Goal: Use online tool/utility: Utilize a website feature to perform a specific function

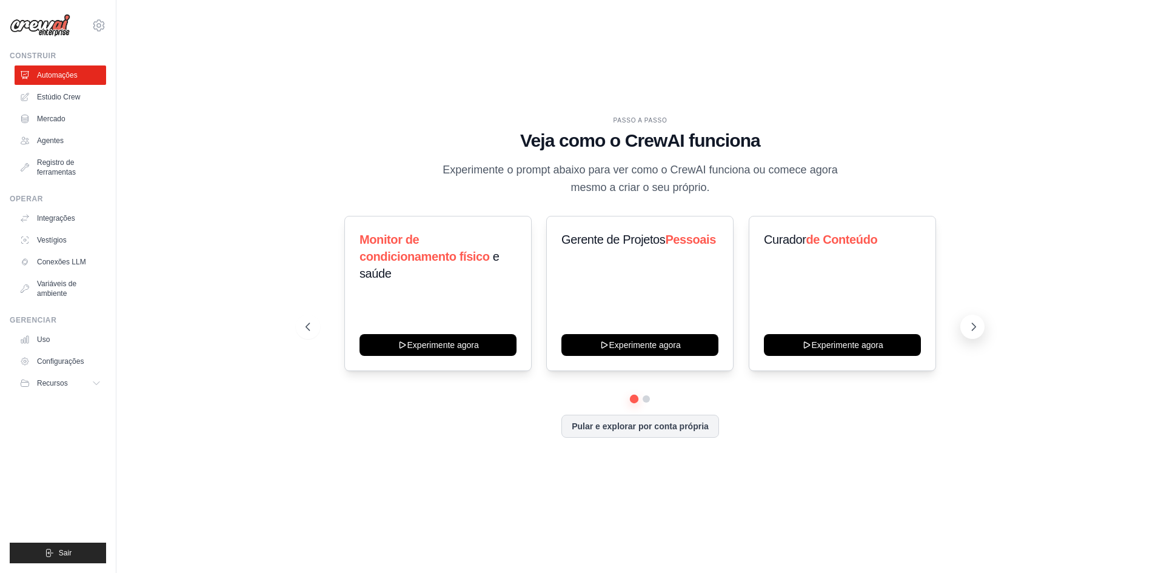
click at [966, 328] on button at bounding box center [972, 327] width 24 height 24
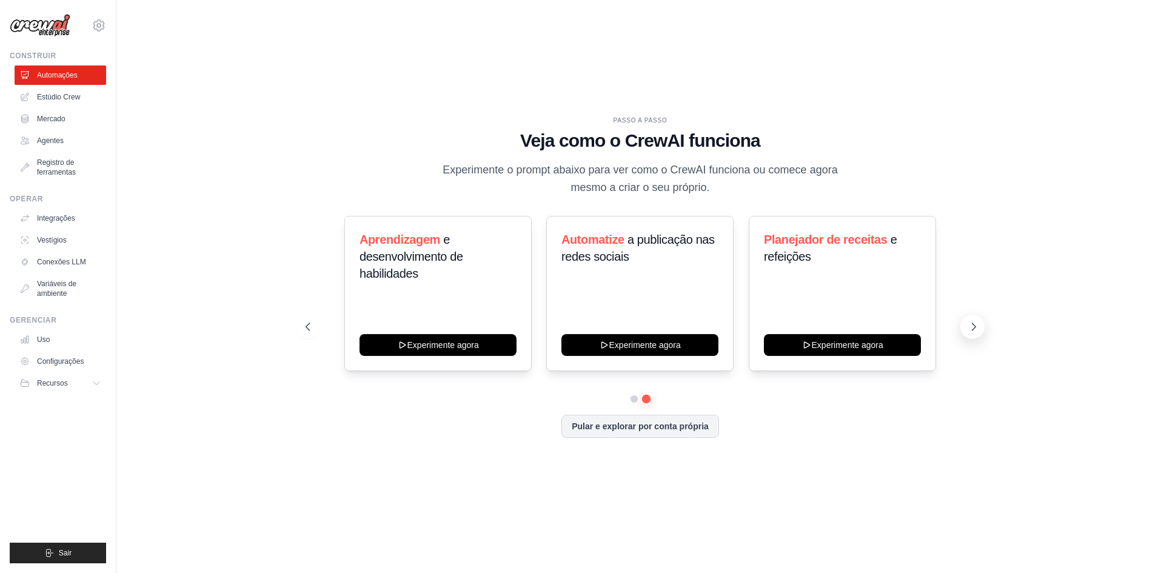
click at [968, 327] on icon at bounding box center [974, 327] width 12 height 12
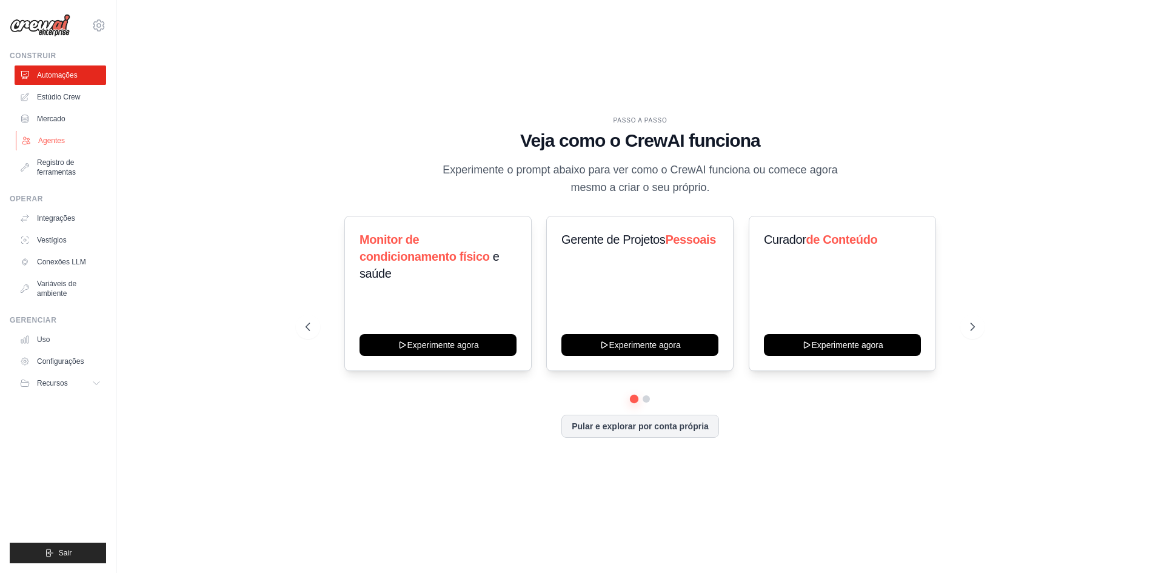
click at [79, 146] on link "Agentes" at bounding box center [62, 140] width 92 height 19
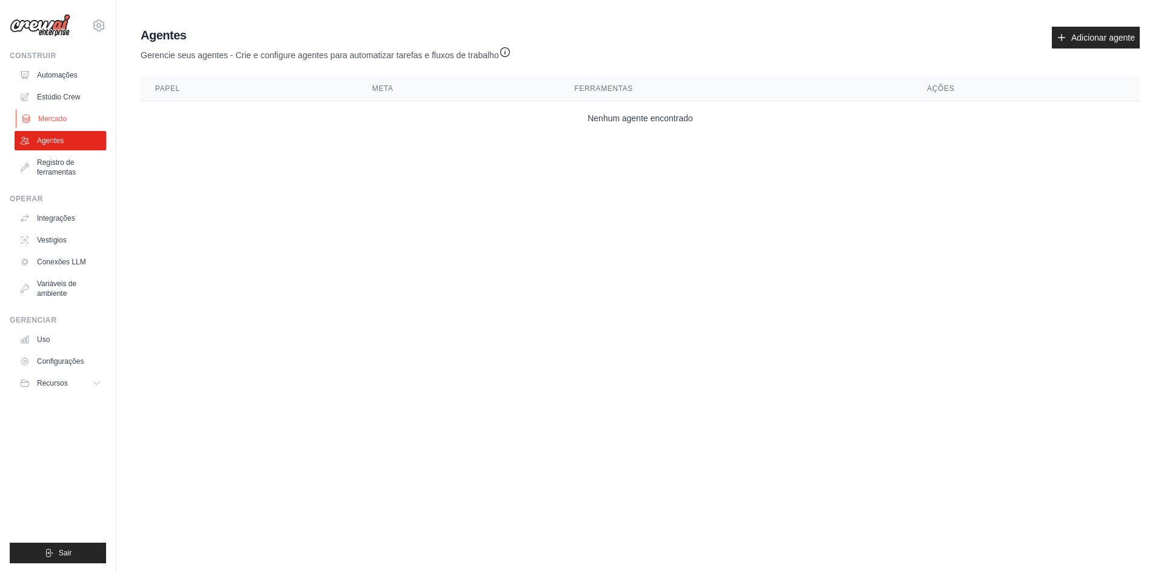
click at [72, 122] on link "Mercado" at bounding box center [62, 118] width 92 height 19
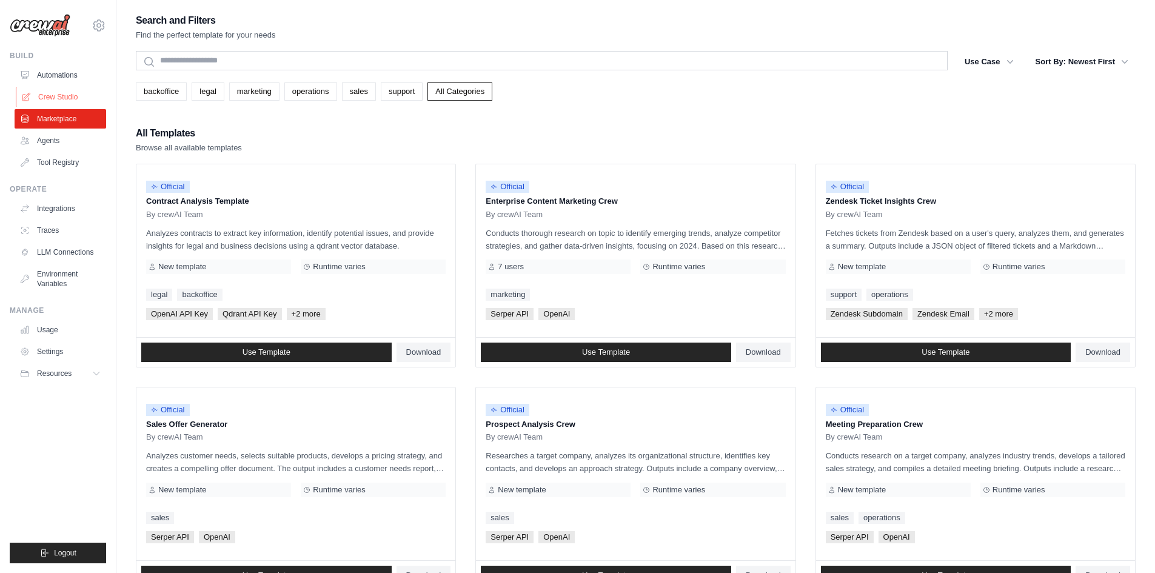
click at [72, 102] on link "Crew Studio" at bounding box center [62, 96] width 92 height 19
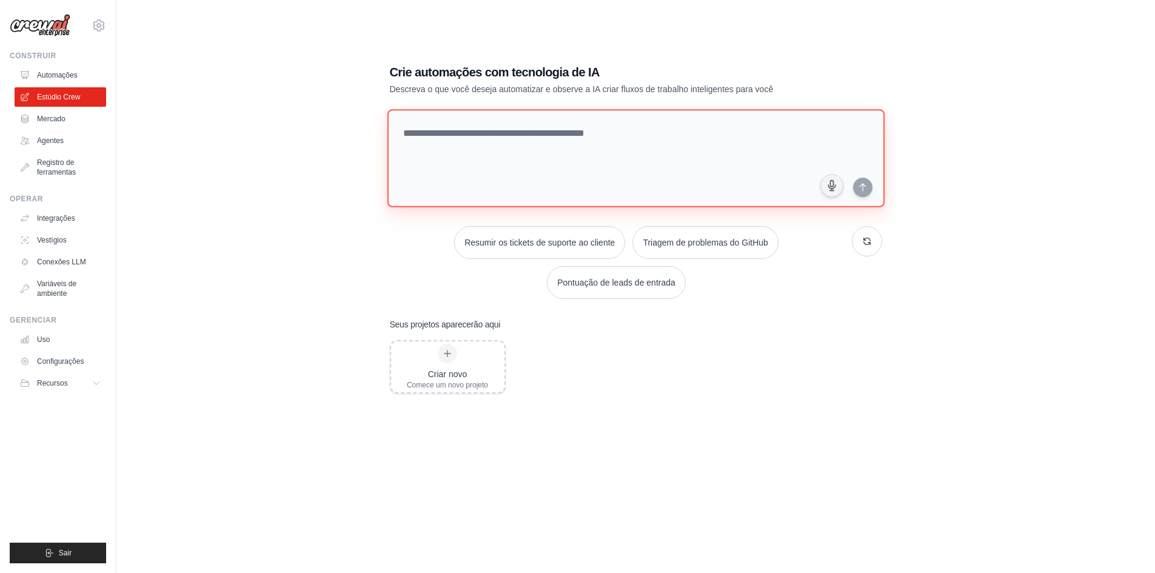
click at [642, 169] on textarea at bounding box center [635, 158] width 497 height 98
paste textarea "**********"
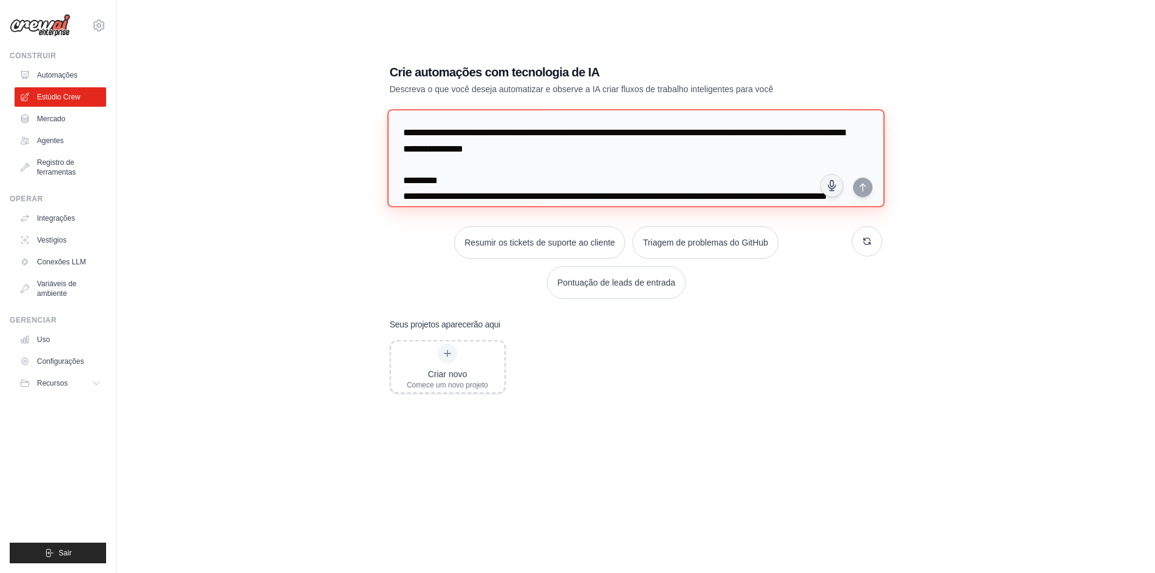
scroll to position [548, 0]
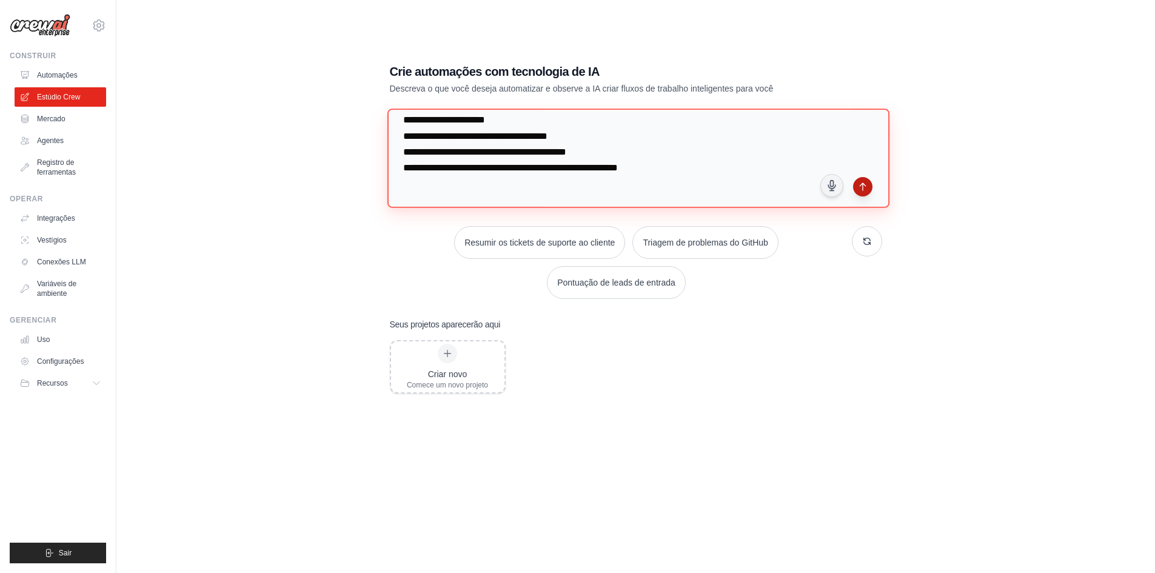
type textarea "**********"
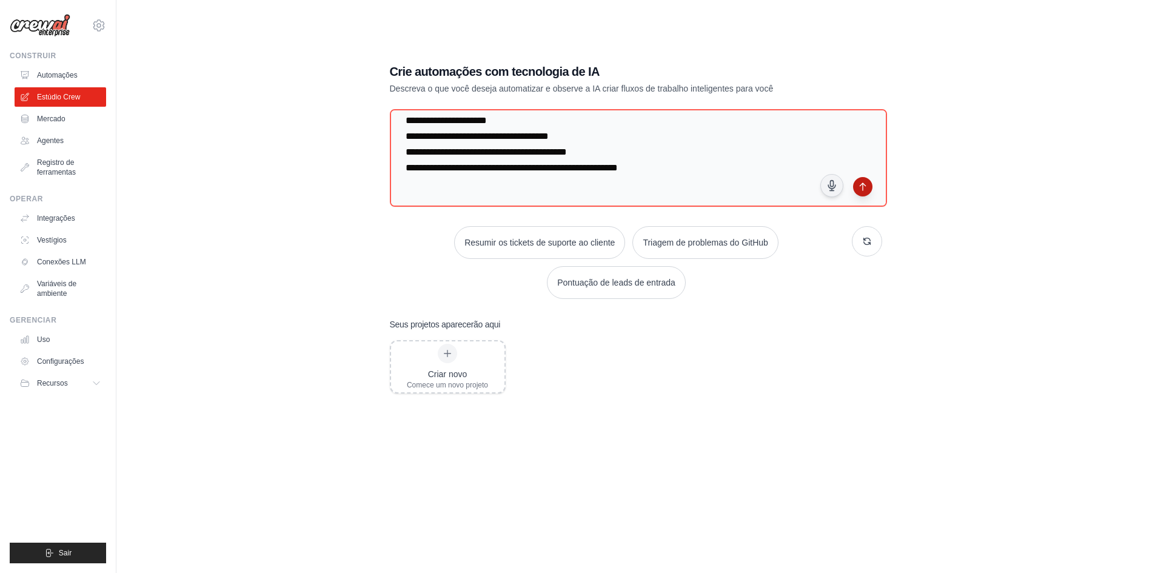
click at [868, 192] on button "submit" at bounding box center [862, 186] width 19 height 19
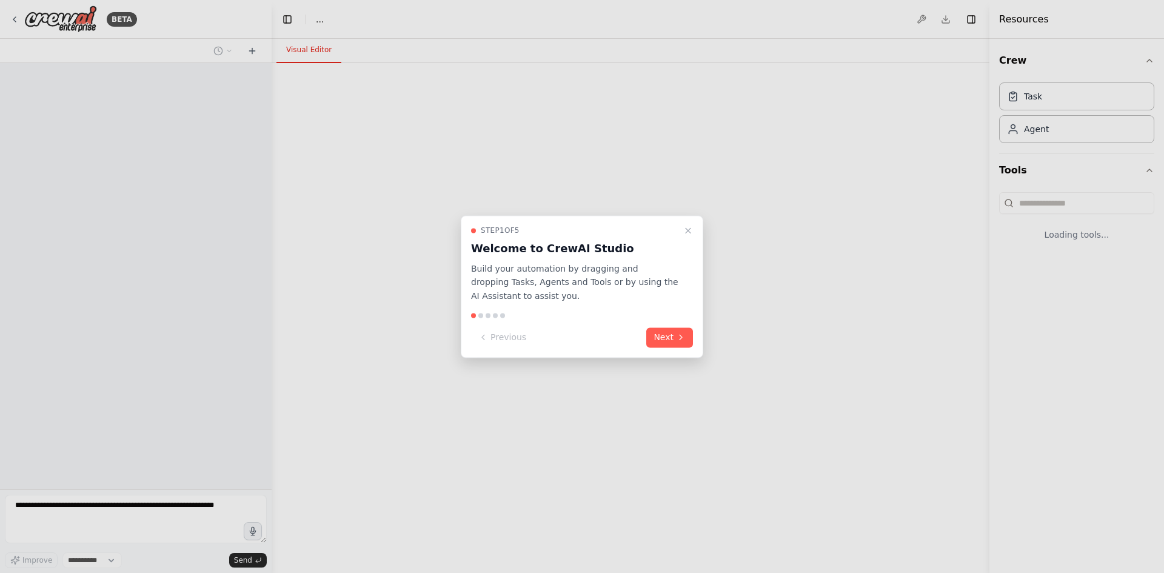
select select "****"
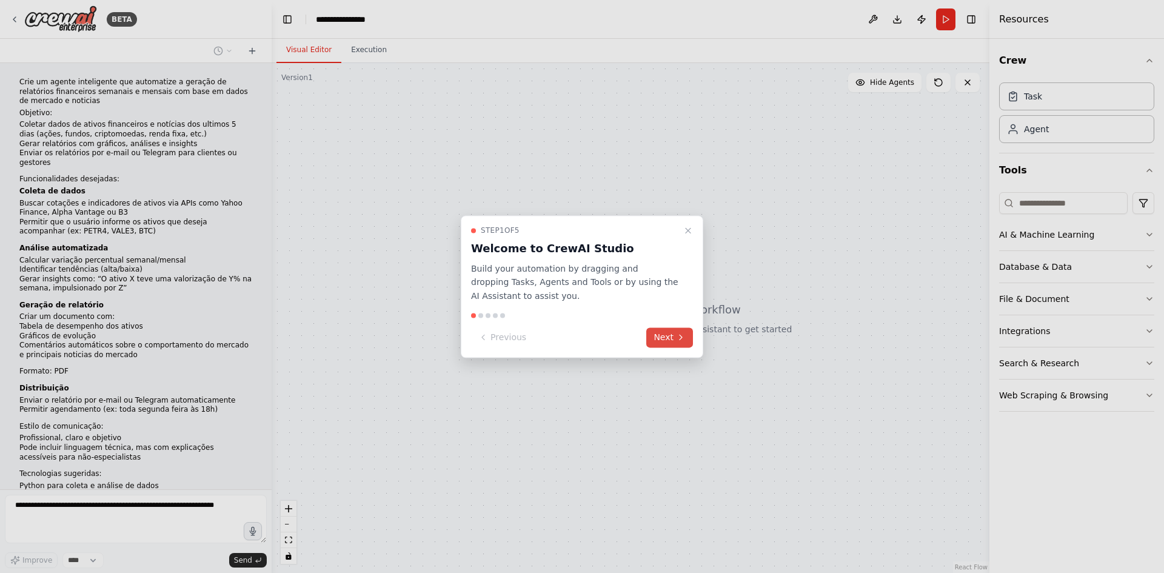
scroll to position [75, 0]
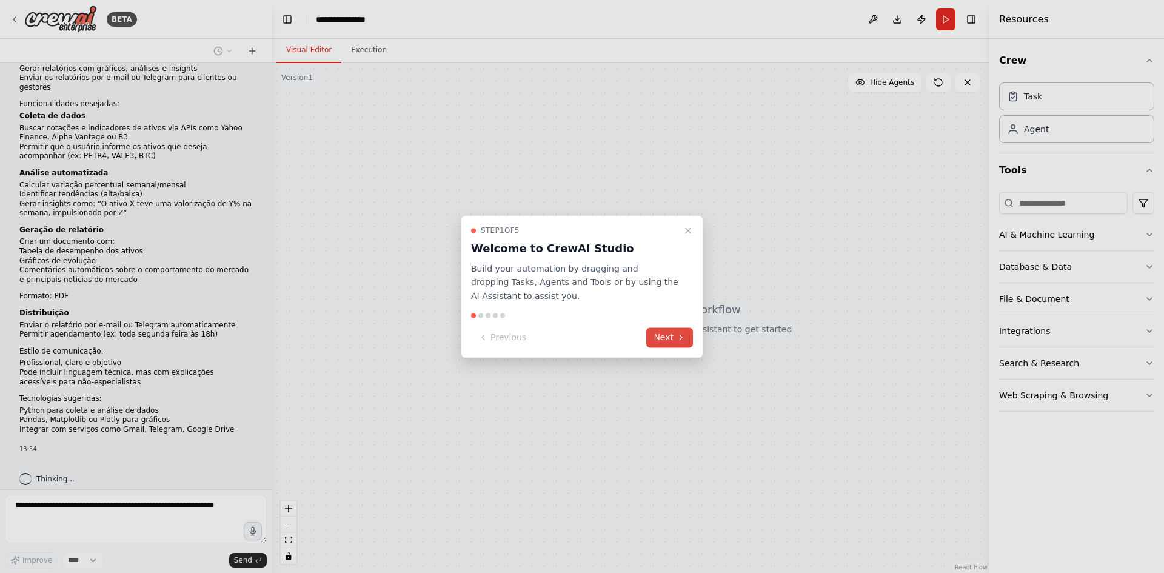
click at [680, 336] on icon at bounding box center [681, 337] width 2 height 5
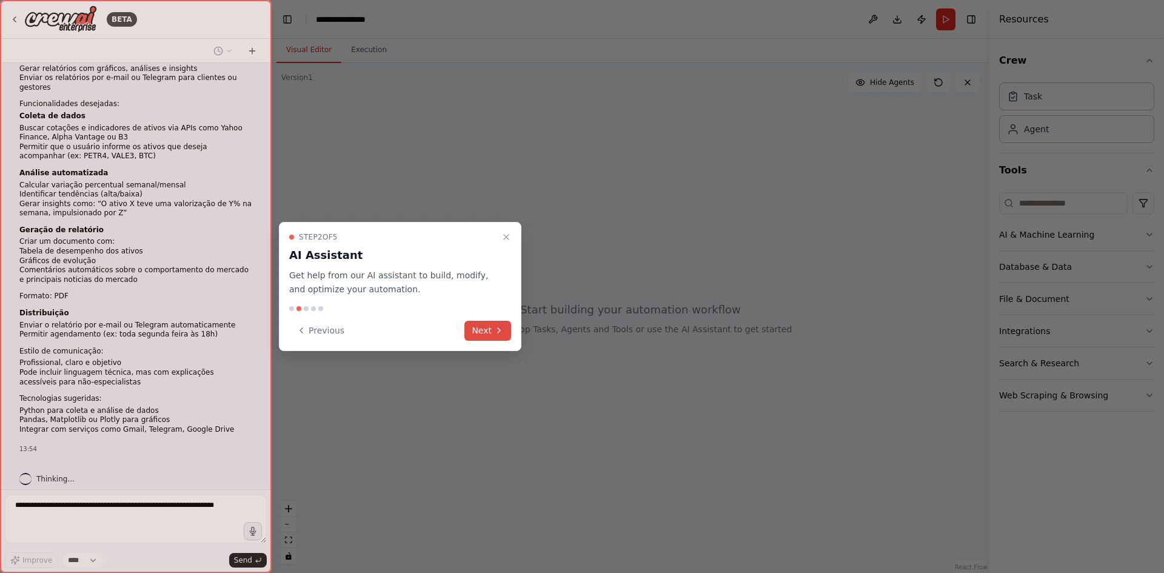
click at [493, 337] on button "Next" at bounding box center [487, 331] width 47 height 20
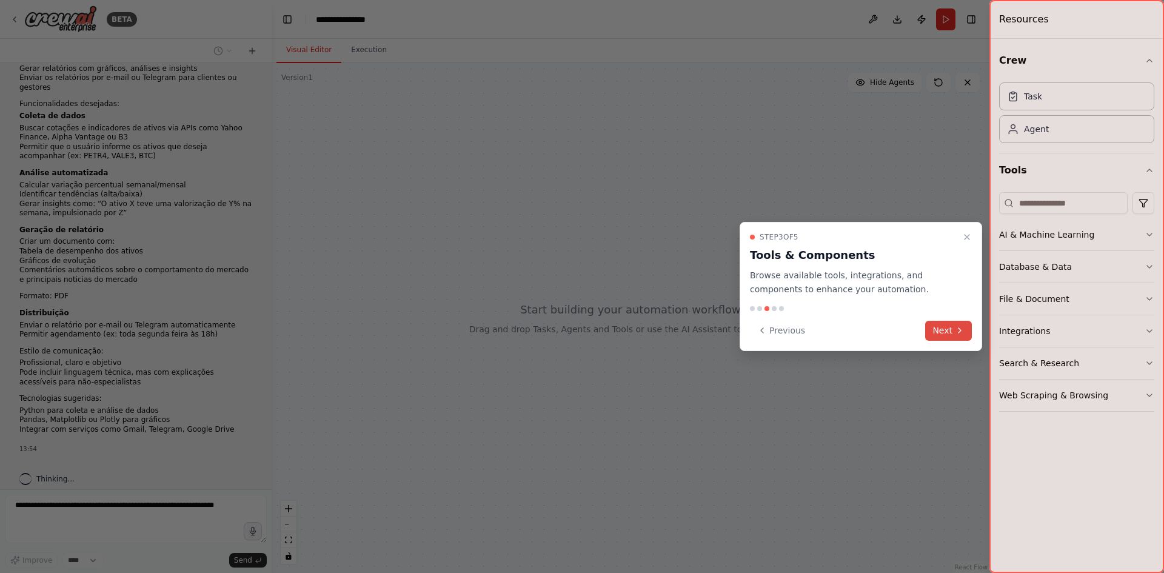
click at [951, 331] on button "Next" at bounding box center [948, 331] width 47 height 20
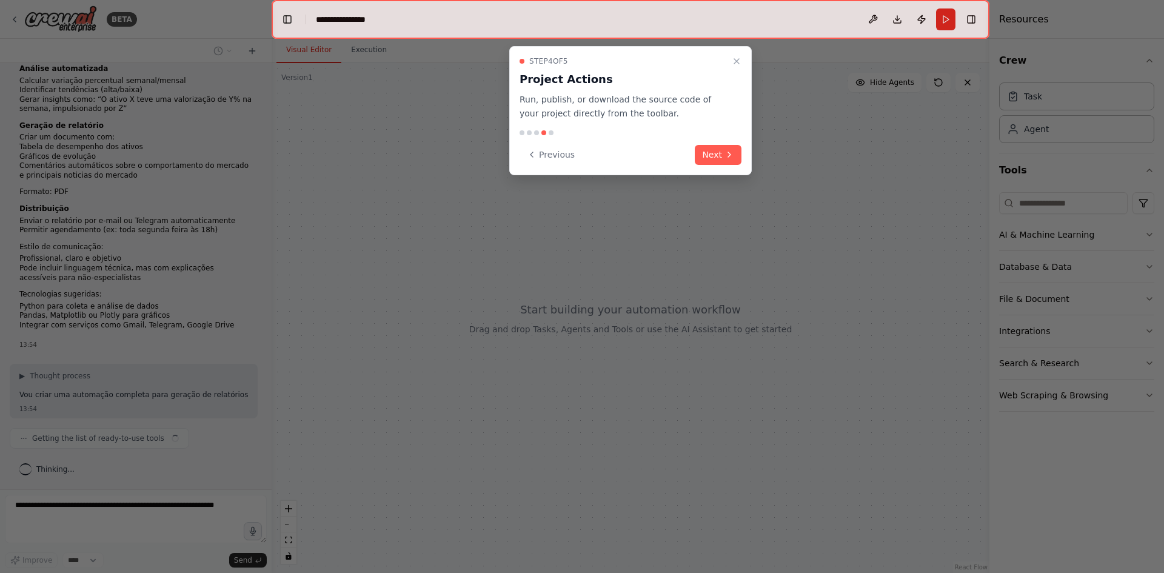
scroll to position [189, 0]
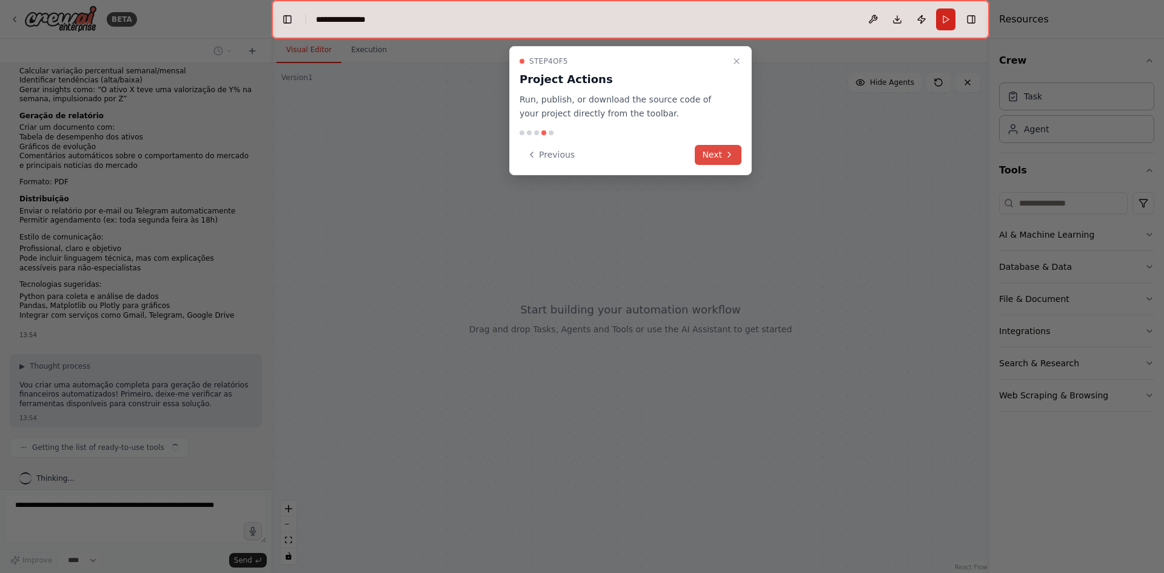
click at [723, 155] on button "Next" at bounding box center [718, 155] width 47 height 20
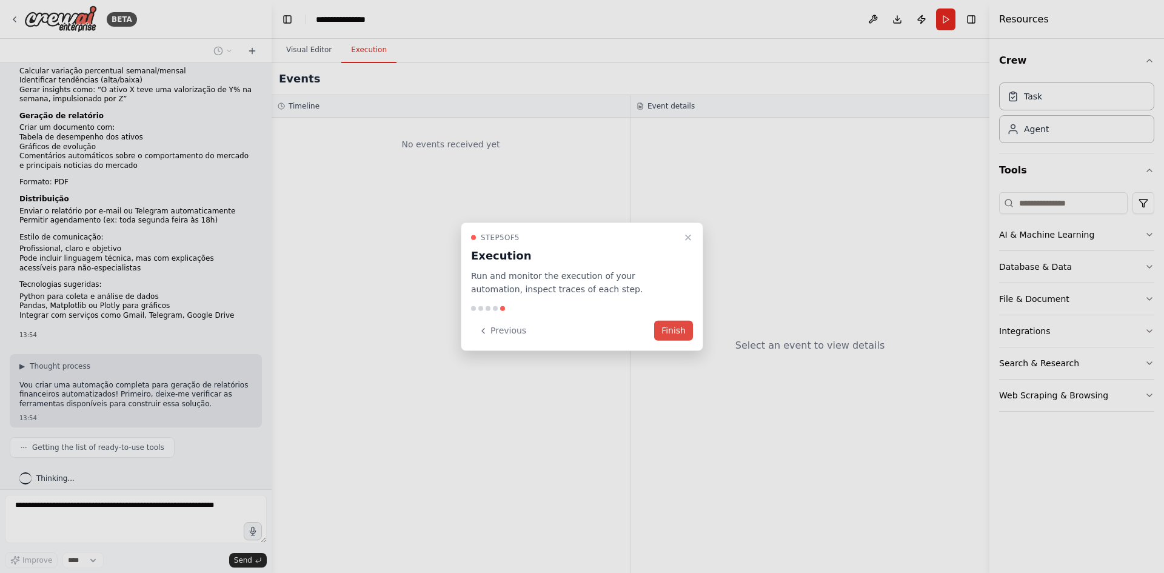
click at [675, 334] on button "Finish" at bounding box center [673, 331] width 39 height 20
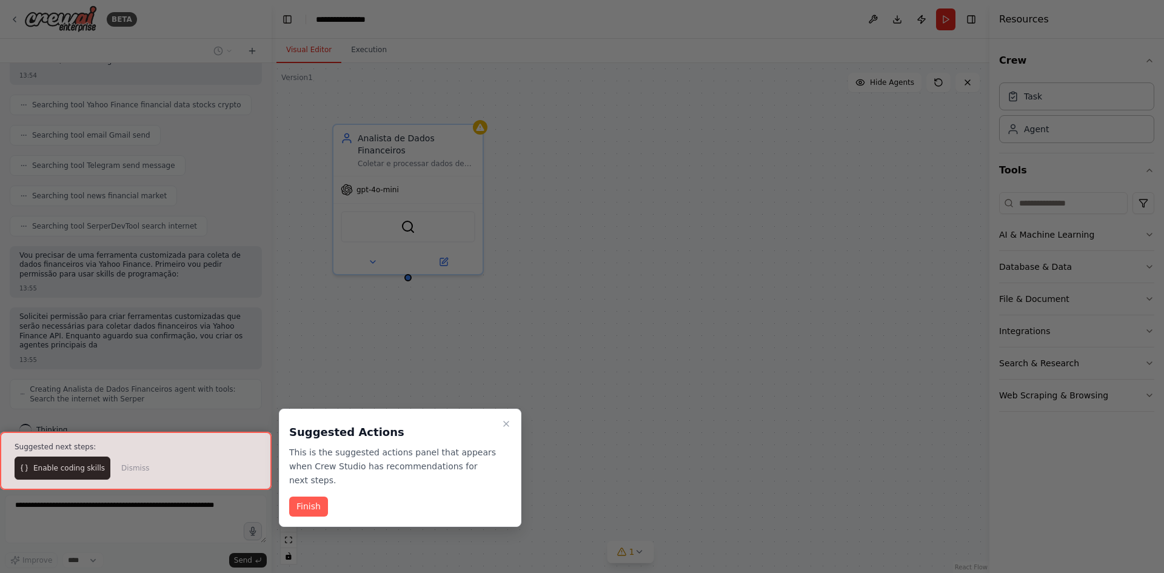
scroll to position [645, 0]
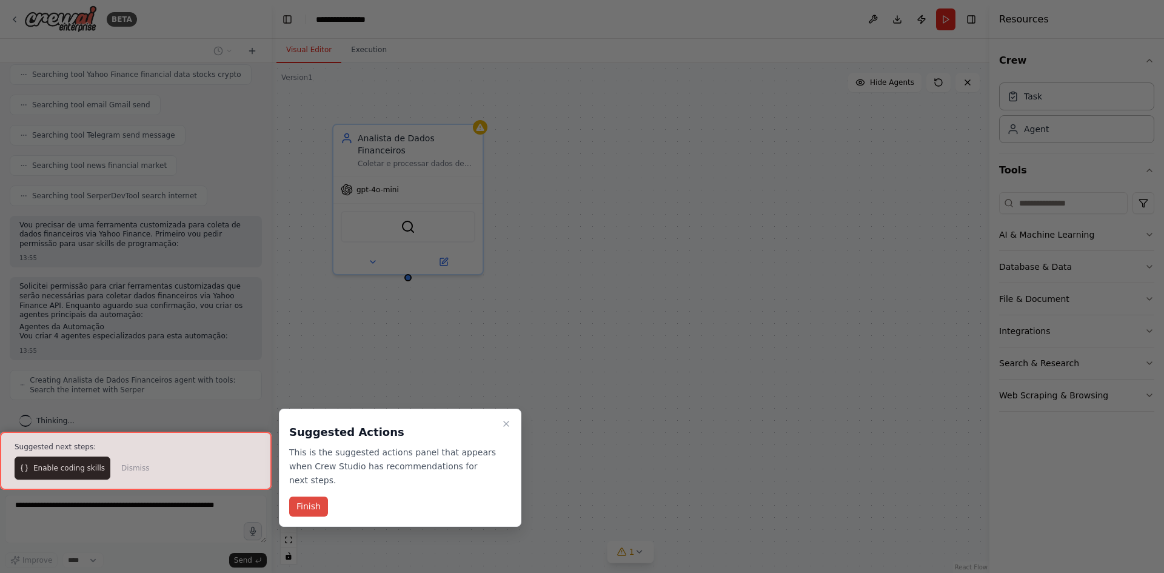
click at [317, 497] on button "Finish" at bounding box center [308, 507] width 39 height 20
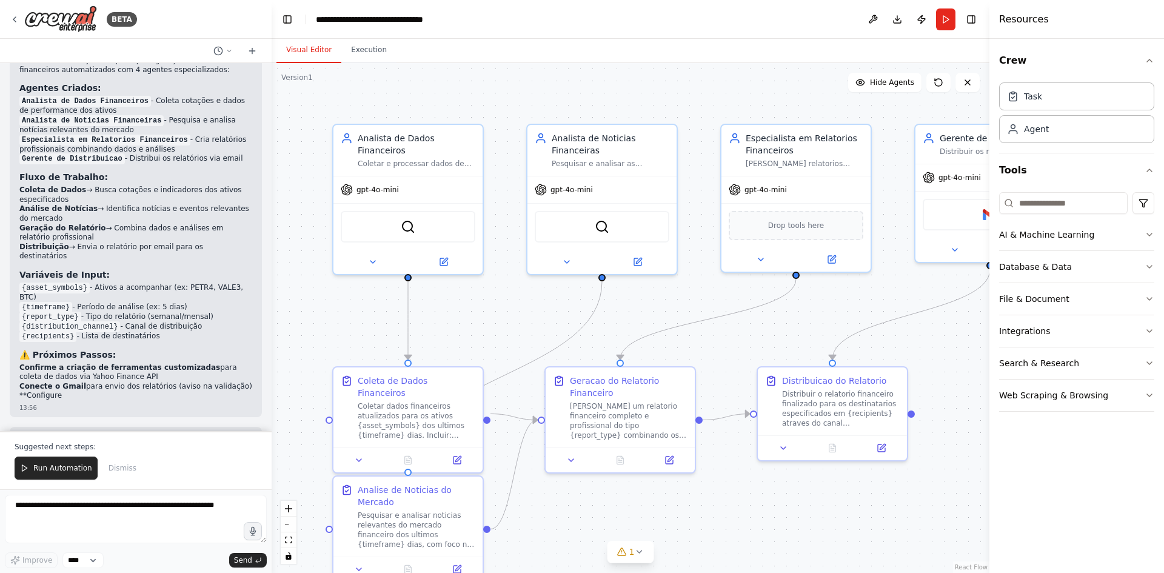
scroll to position [1473, 0]
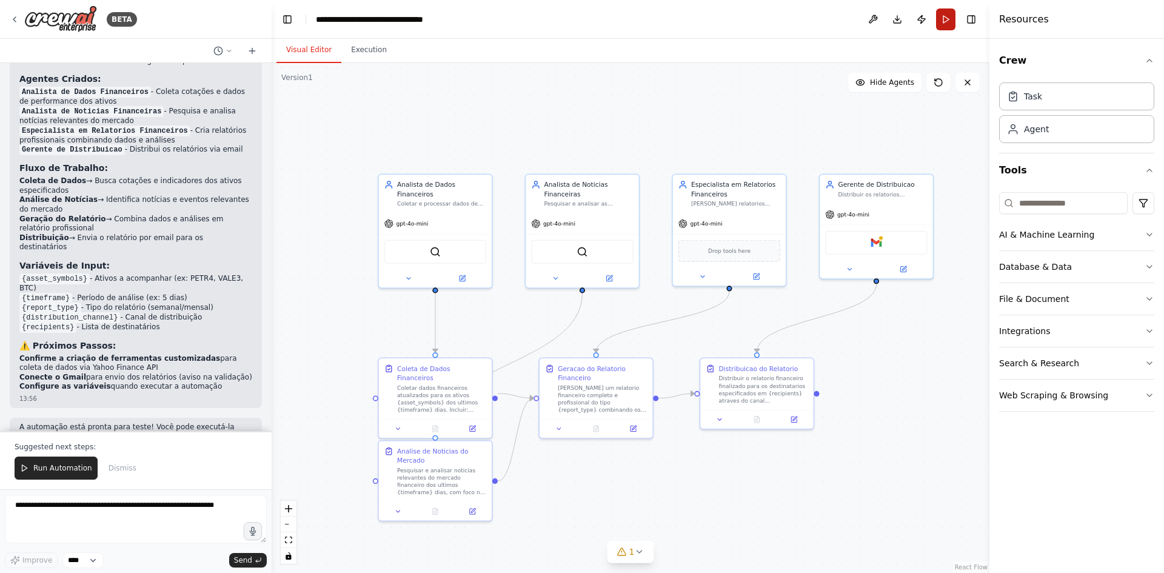
click at [942, 16] on button "Run" at bounding box center [945, 19] width 19 height 22
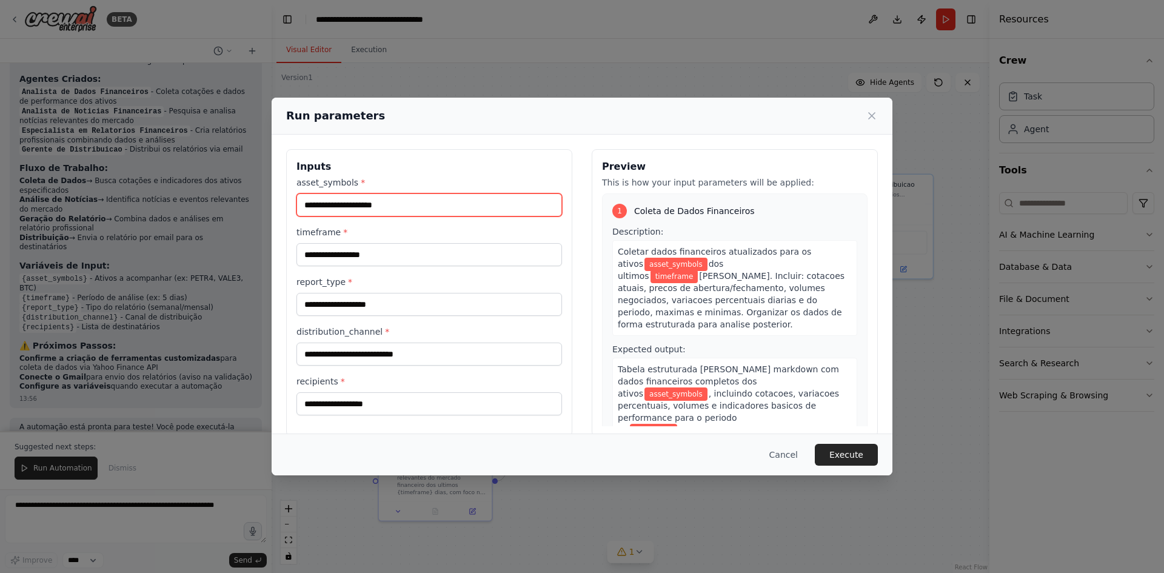
click at [469, 206] on input "asset_symbols *" at bounding box center [429, 204] width 266 height 23
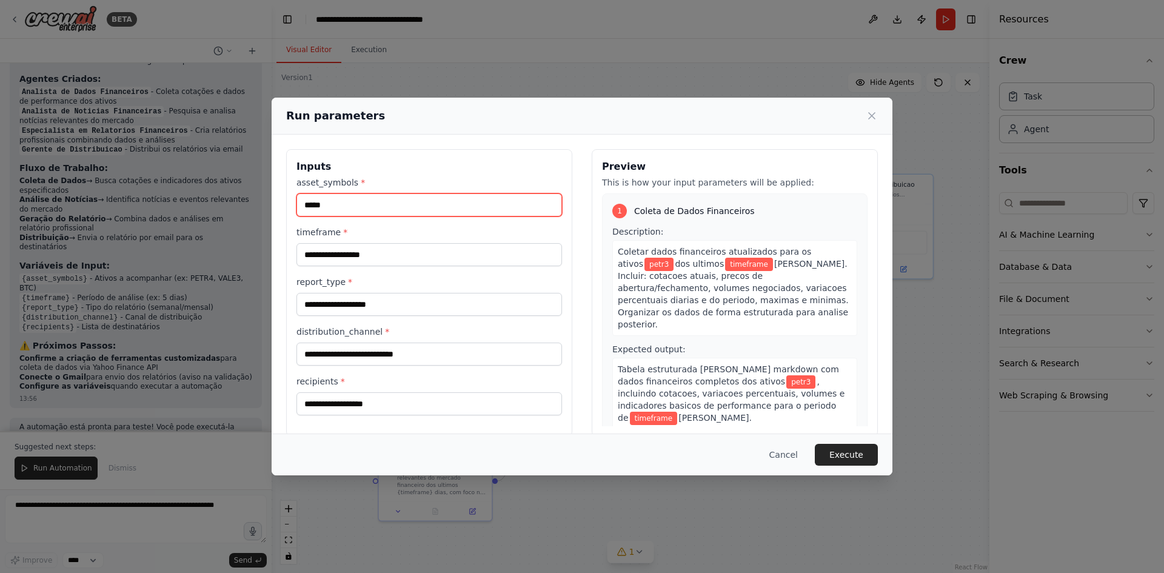
type input "*****"
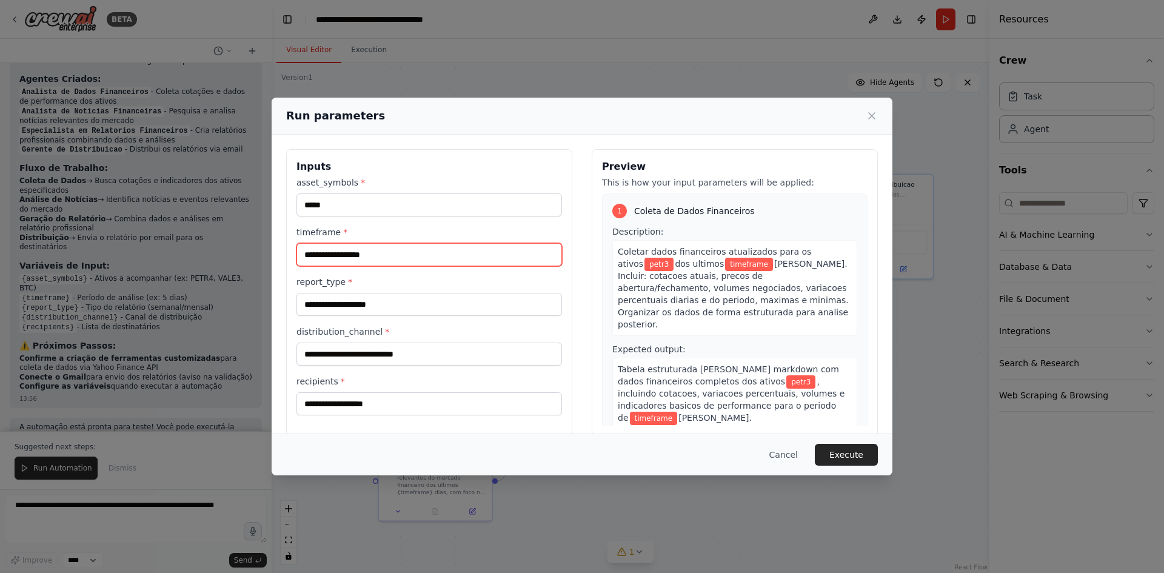
click at [421, 258] on input "timeframe *" at bounding box center [429, 254] width 266 height 23
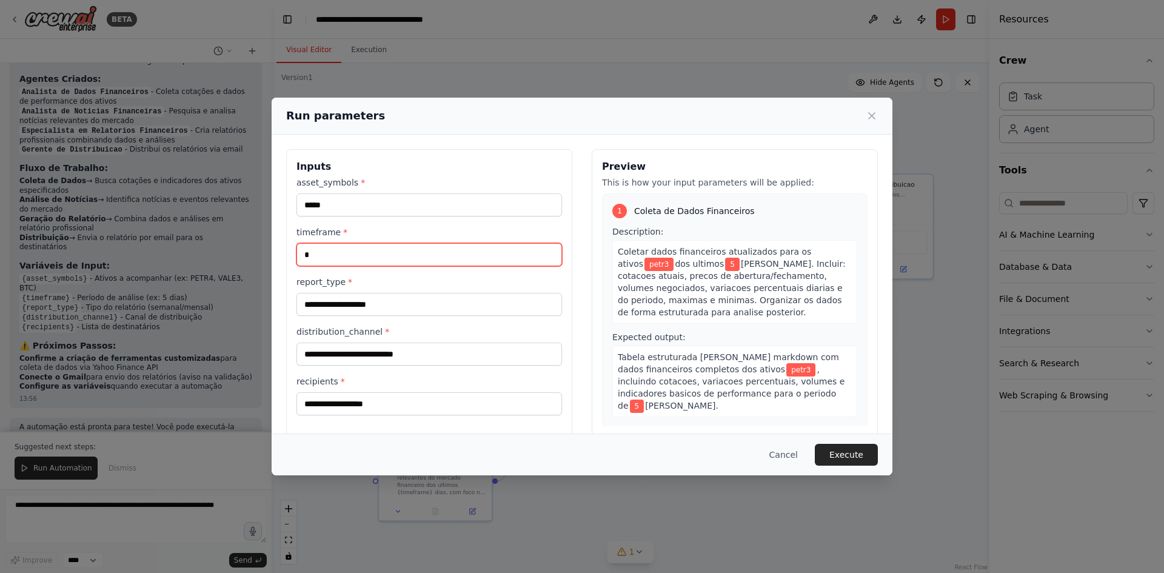
type input "*"
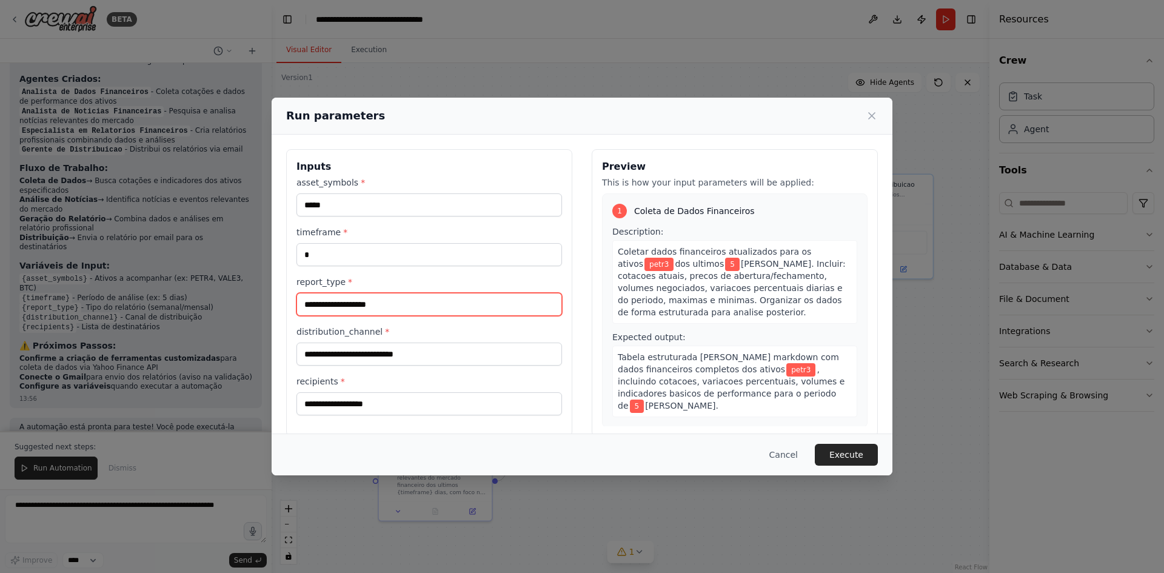
click at [381, 302] on input "report_type *" at bounding box center [429, 304] width 266 height 23
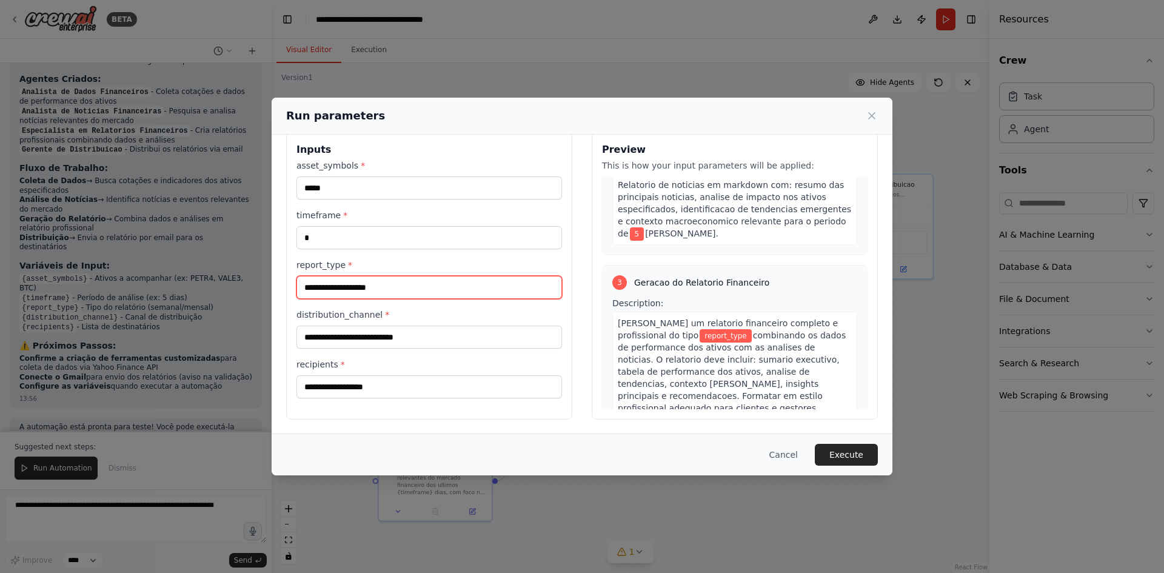
scroll to position [424, 0]
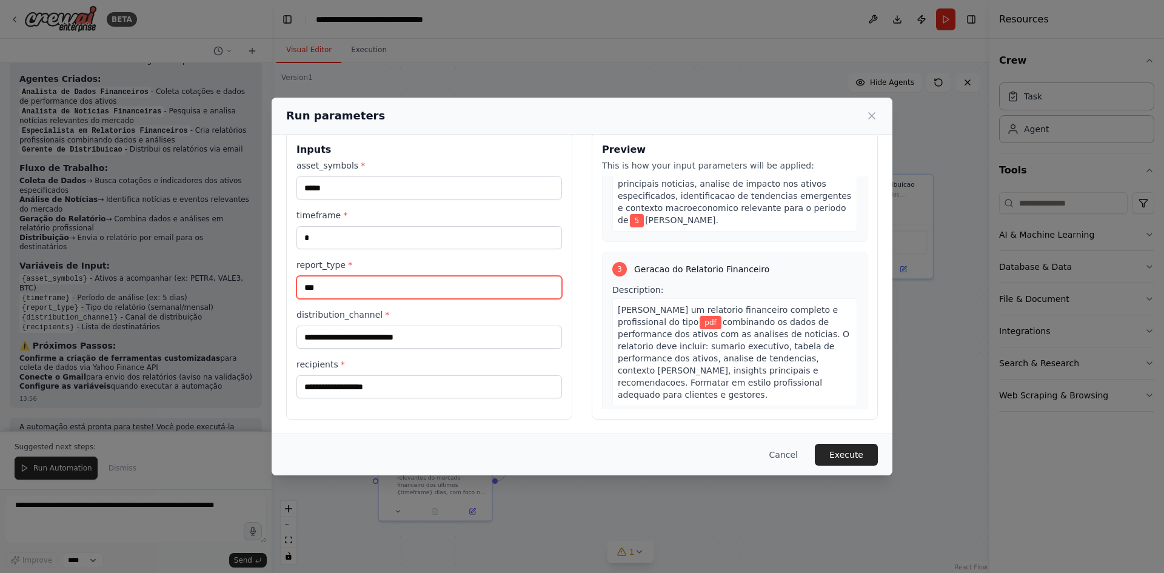
type input "***"
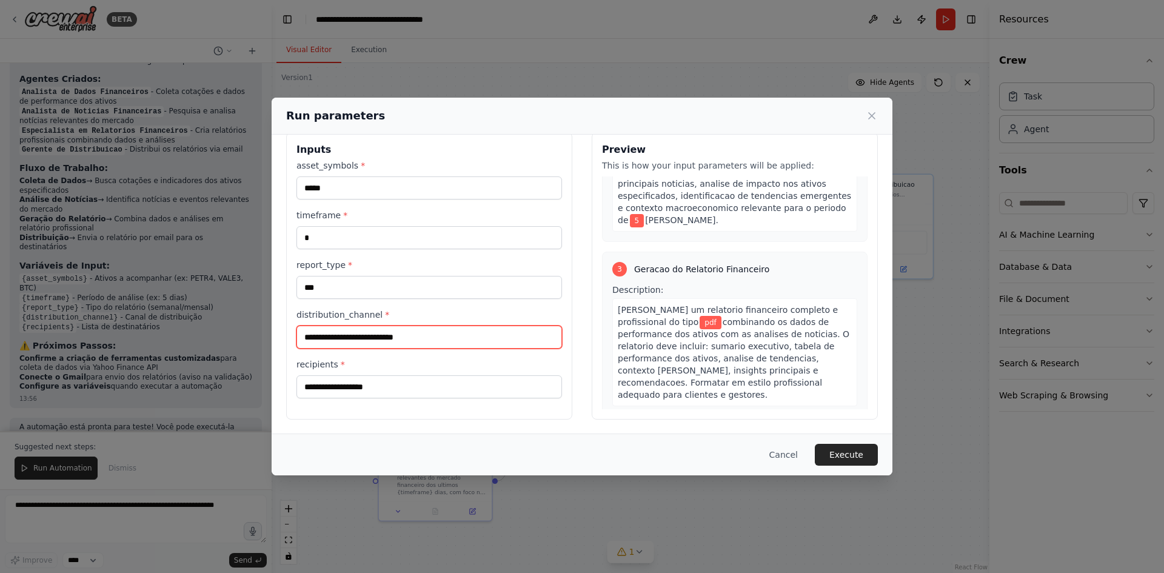
click at [490, 347] on input "distribution_channel *" at bounding box center [429, 337] width 266 height 23
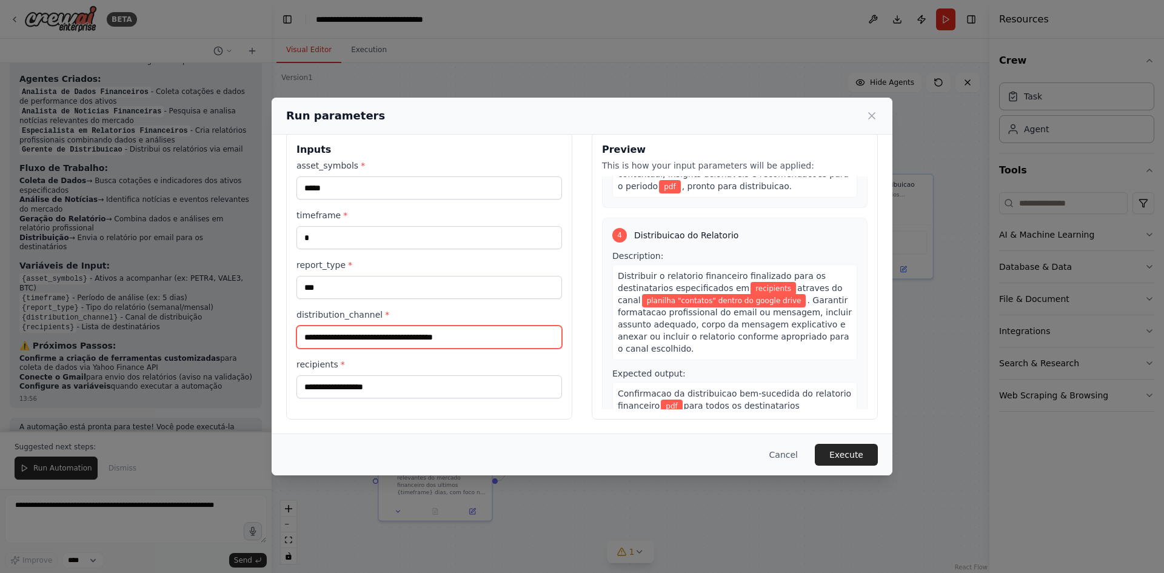
scroll to position [732, 0]
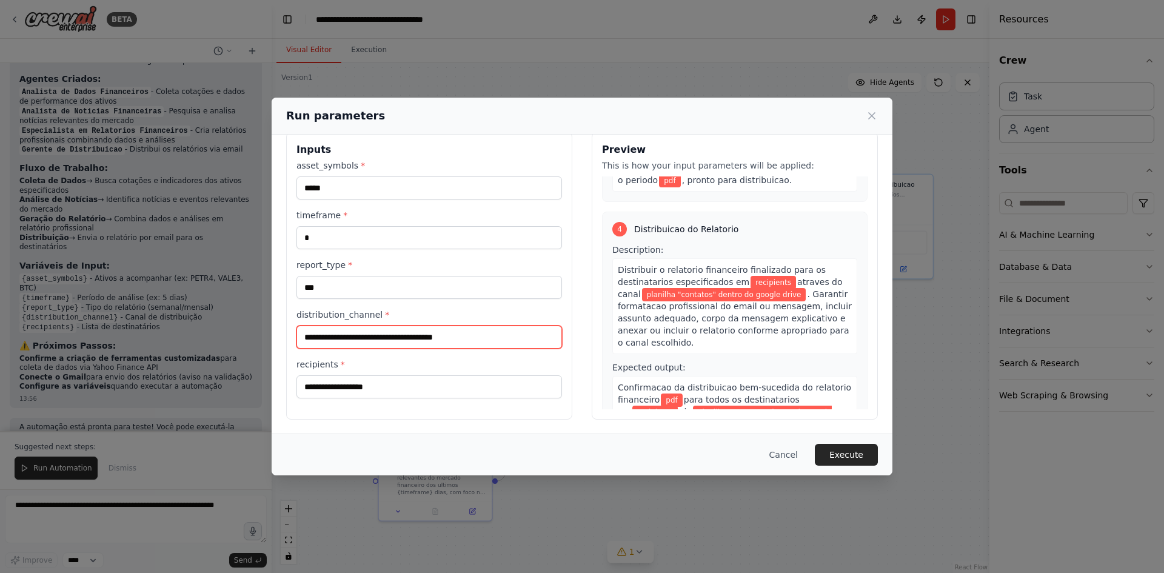
type input "**********"
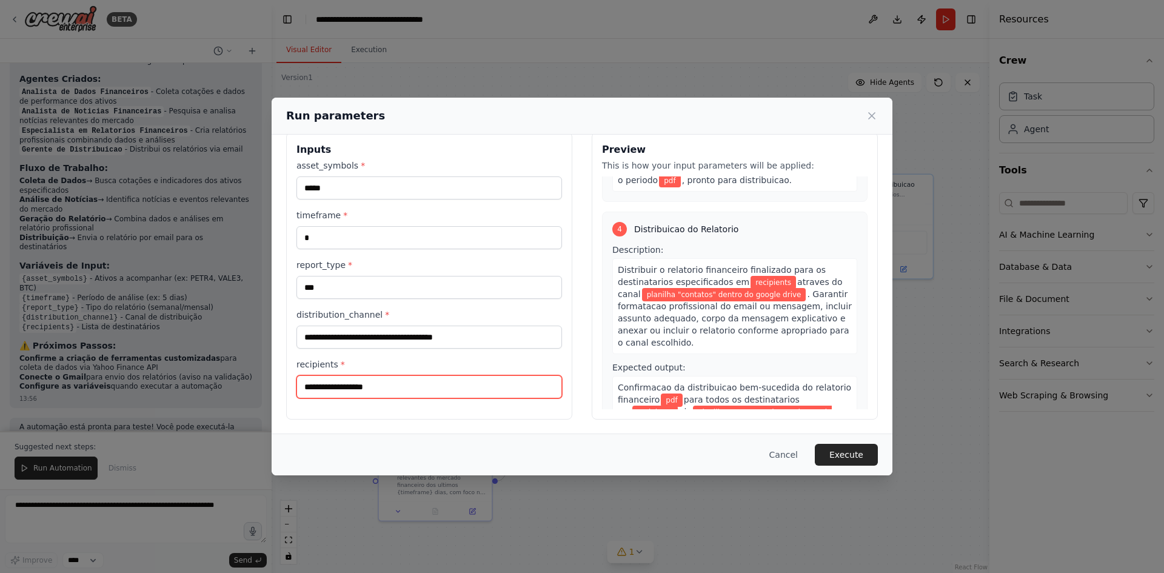
click at [418, 387] on input "recipients *" at bounding box center [429, 386] width 266 height 23
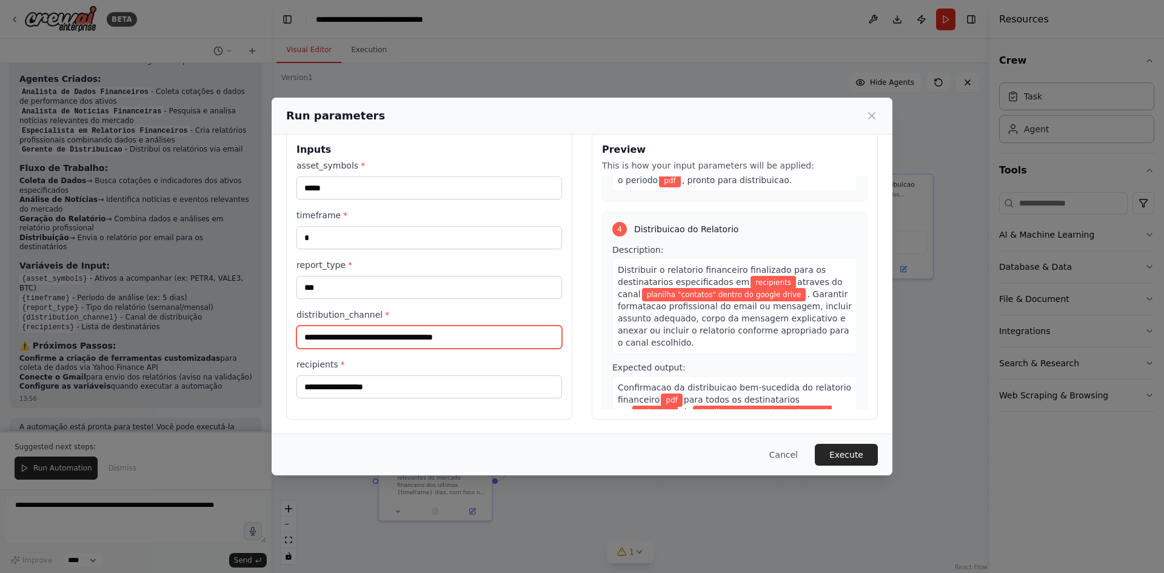
drag, startPoint x: 470, startPoint y: 342, endPoint x: 244, endPoint y: 341, distance: 226.7
click at [244, 341] on div "**********" at bounding box center [582, 286] width 1164 height 573
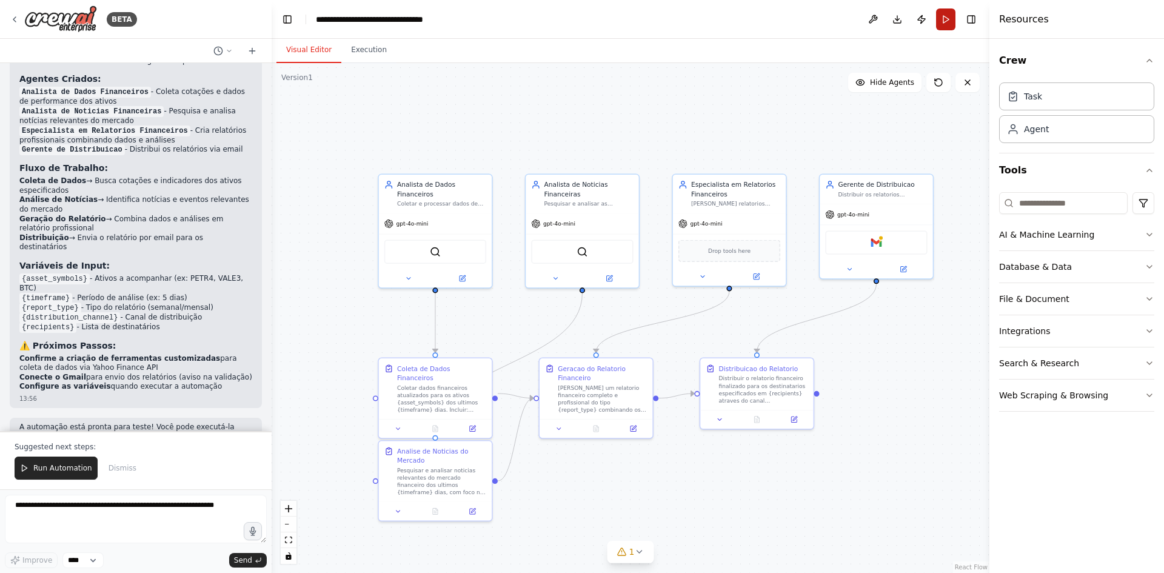
click at [951, 21] on button "Run" at bounding box center [945, 19] width 19 height 22
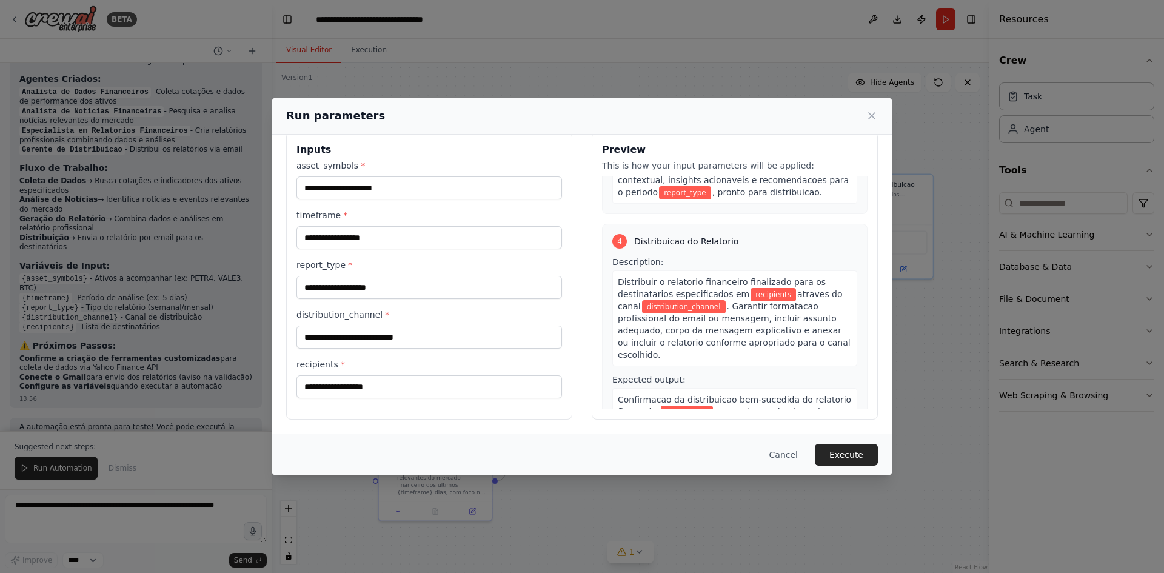
scroll to position [0, 0]
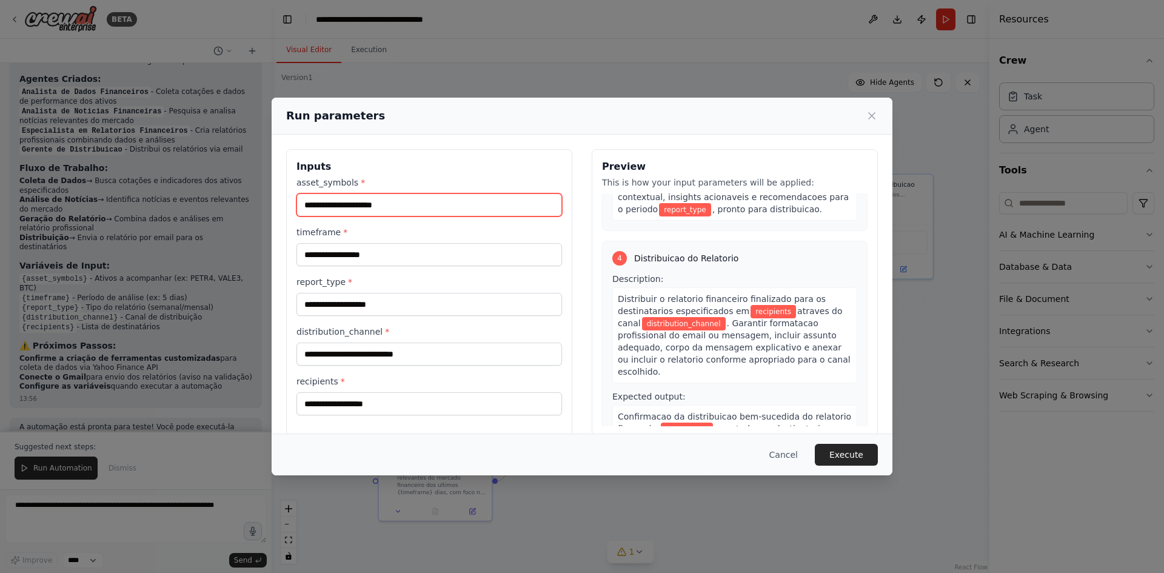
click at [455, 208] on input "asset_symbols *" at bounding box center [429, 204] width 266 height 23
type input "*****"
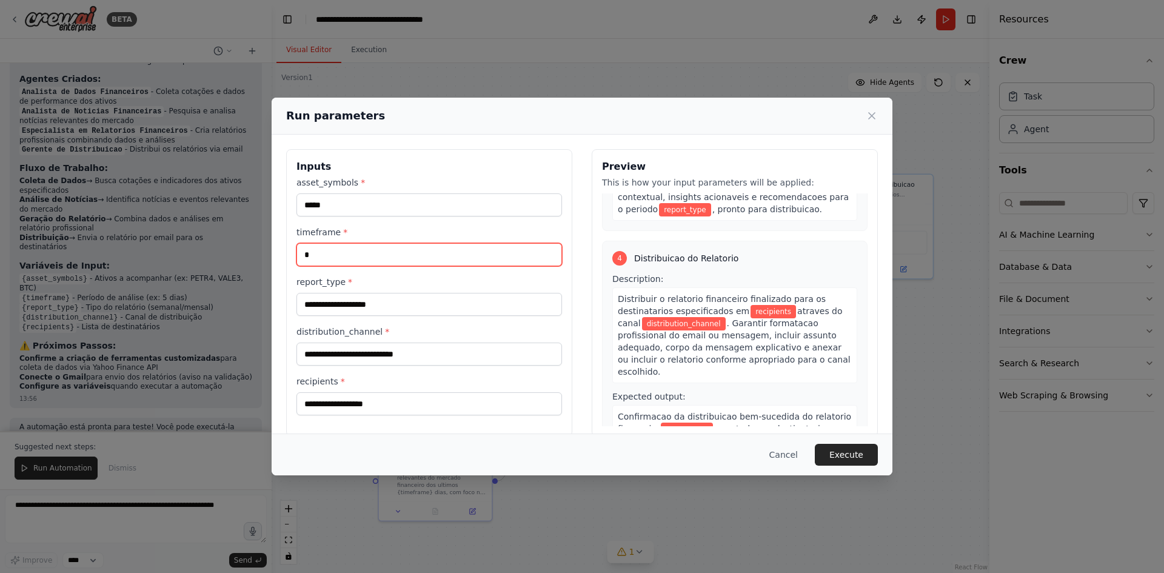
scroll to position [720, 0]
type input "*"
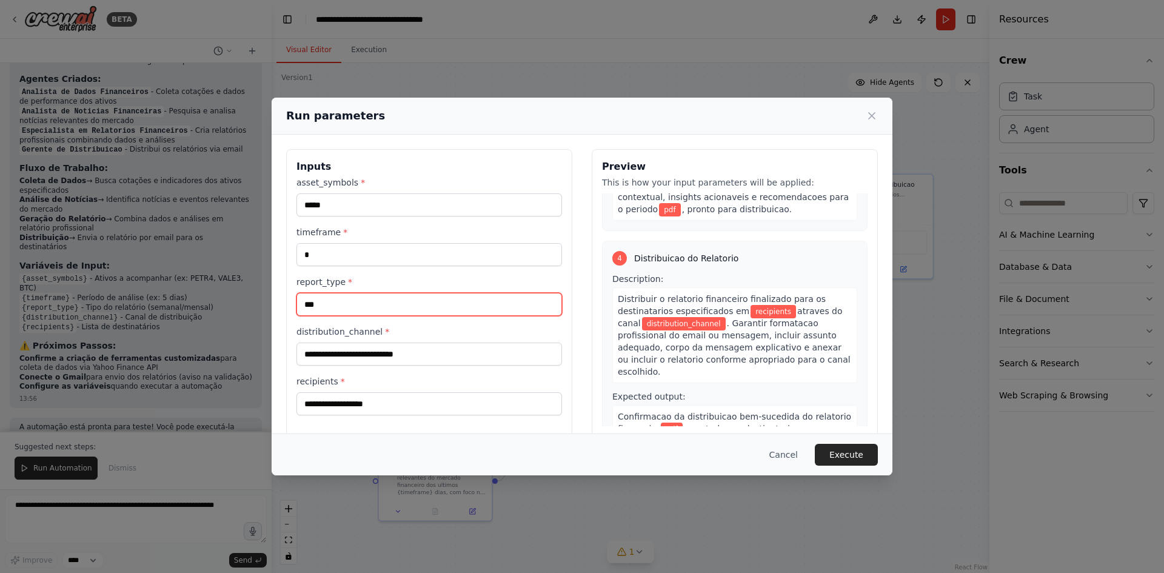
type input "***"
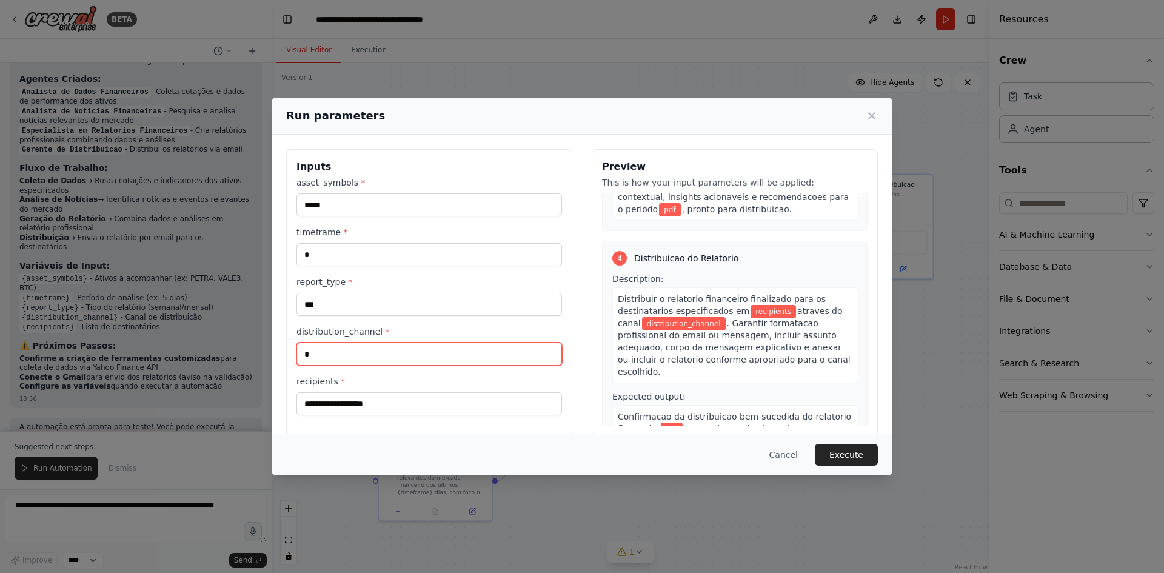
scroll to position [708, 0]
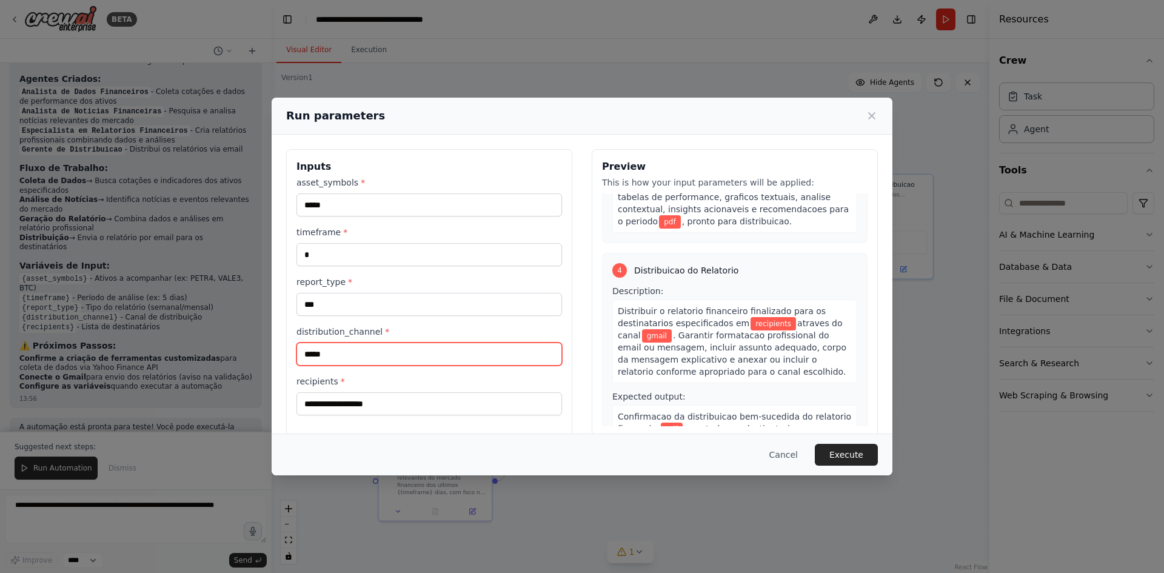
type input "*****"
click at [356, 416] on div "Inputs asset_symbols * ***** timeframe * * report_type * *** distribution_chann…" at bounding box center [429, 292] width 286 height 287
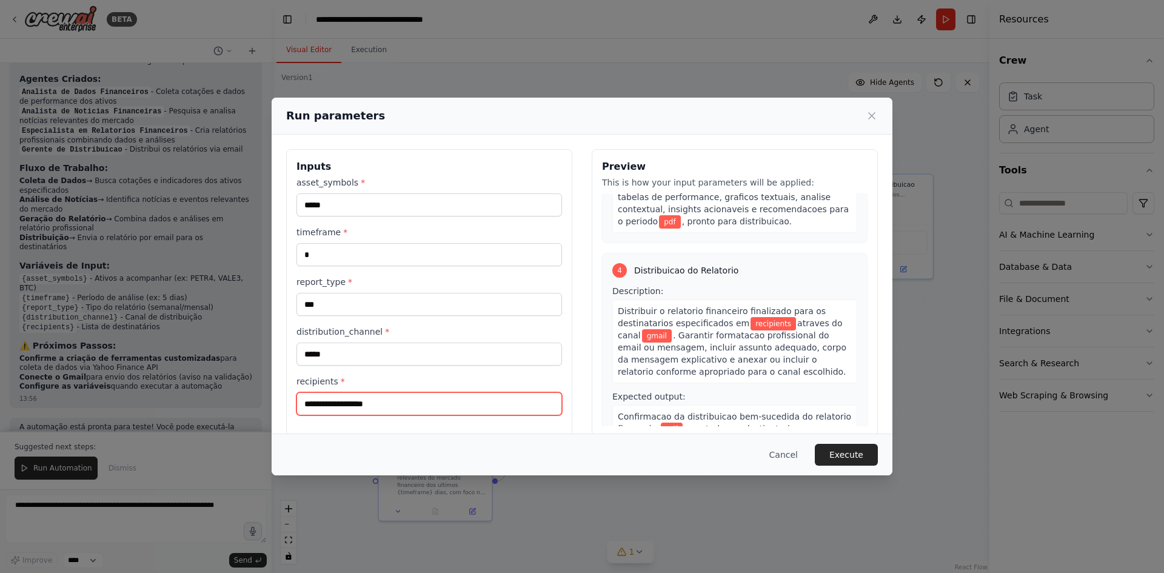
click at [360, 408] on input "recipients *" at bounding box center [429, 403] width 266 height 23
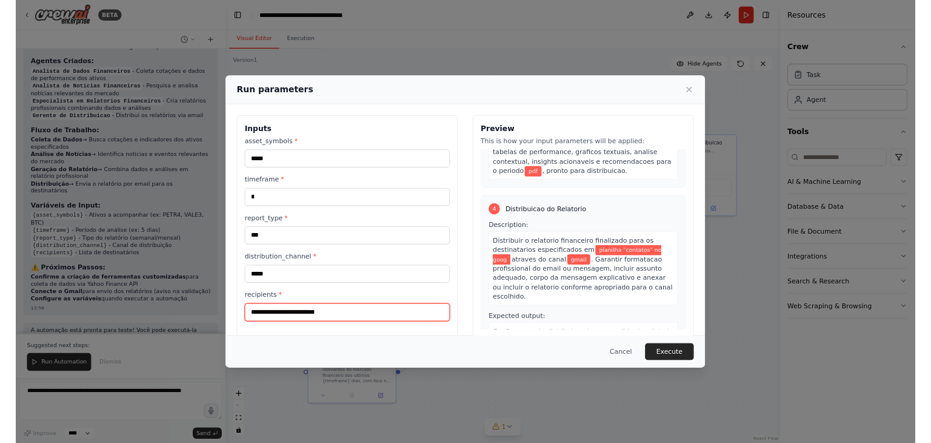
scroll to position [720, 0]
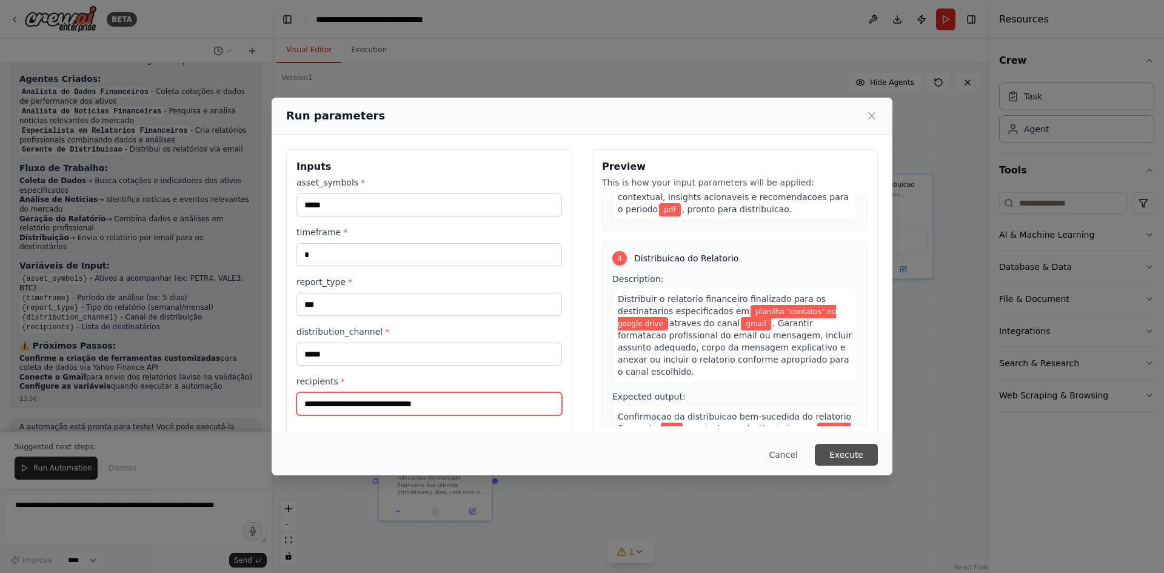
type input "**********"
click at [842, 453] on button "Execute" at bounding box center [846, 455] width 63 height 22
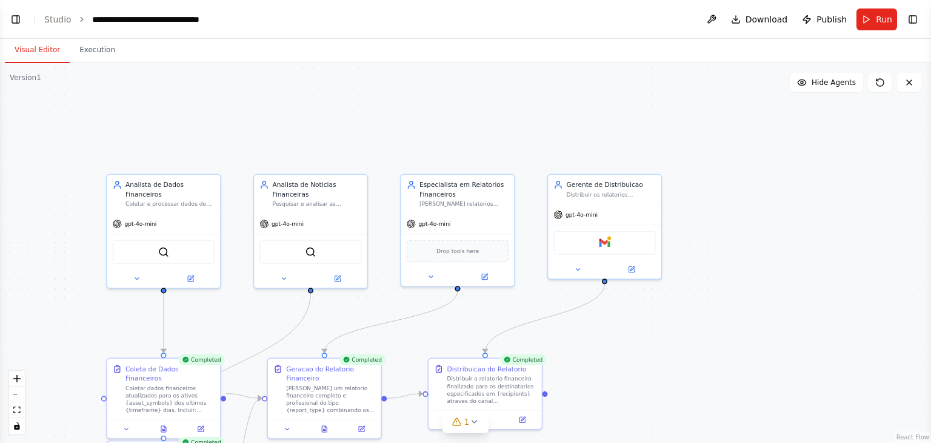
select select "****"
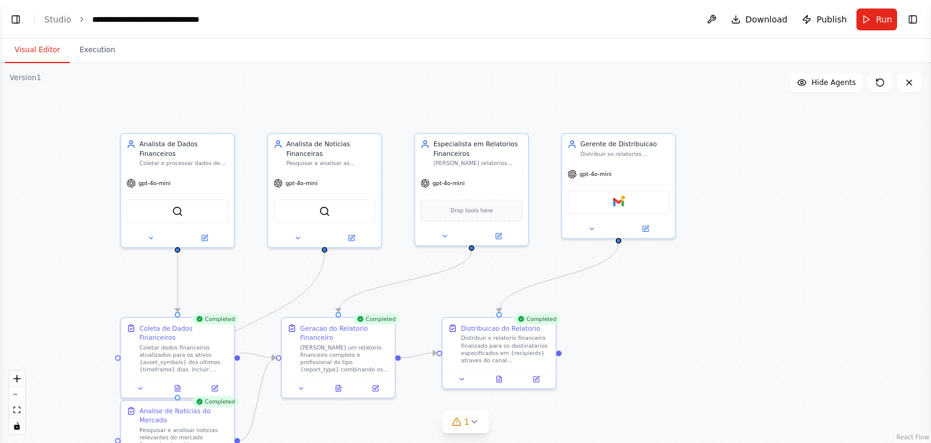
drag, startPoint x: 689, startPoint y: 270, endPoint x: 702, endPoint y: 229, distance: 42.8
click at [702, 229] on div ".deletable-edge-delete-btn { width: 20px; height: 20px; border: 0px solid #ffff…" at bounding box center [465, 253] width 931 height 380
click at [475, 423] on icon at bounding box center [474, 421] width 10 height 10
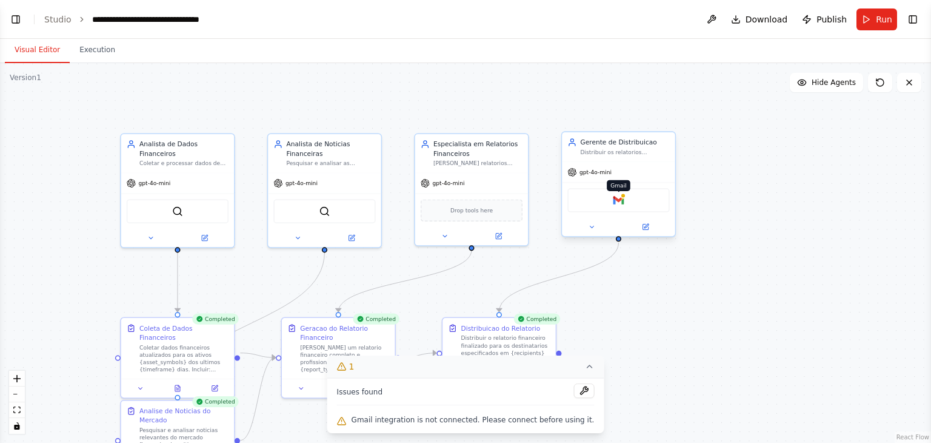
click at [623, 201] on img at bounding box center [618, 200] width 11 height 11
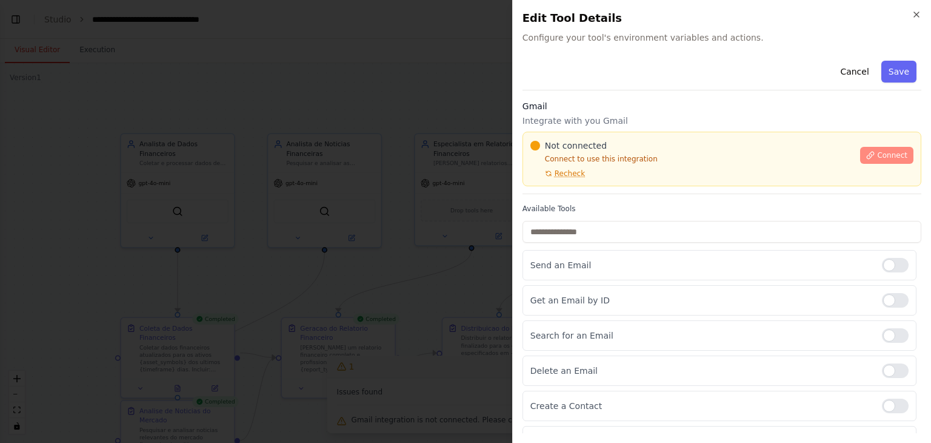
click at [885, 154] on span "Connect" at bounding box center [892, 155] width 30 height 10
click at [373, 176] on div at bounding box center [465, 221] width 931 height 443
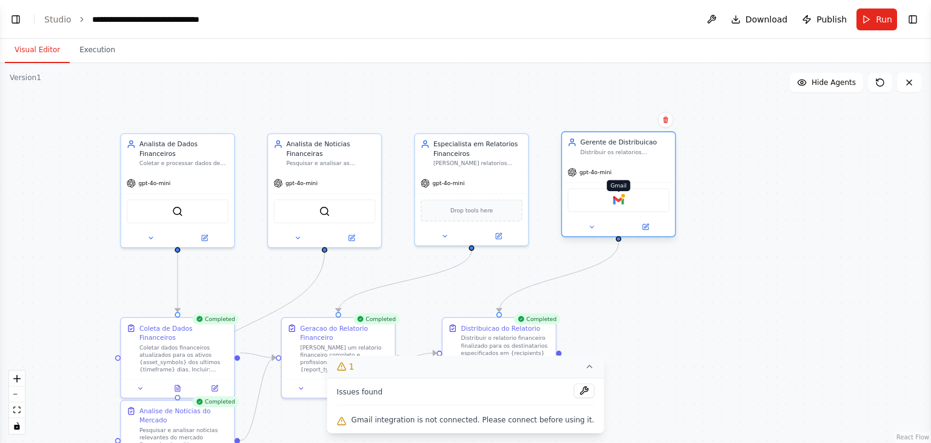
click at [618, 201] on img at bounding box center [618, 200] width 11 height 11
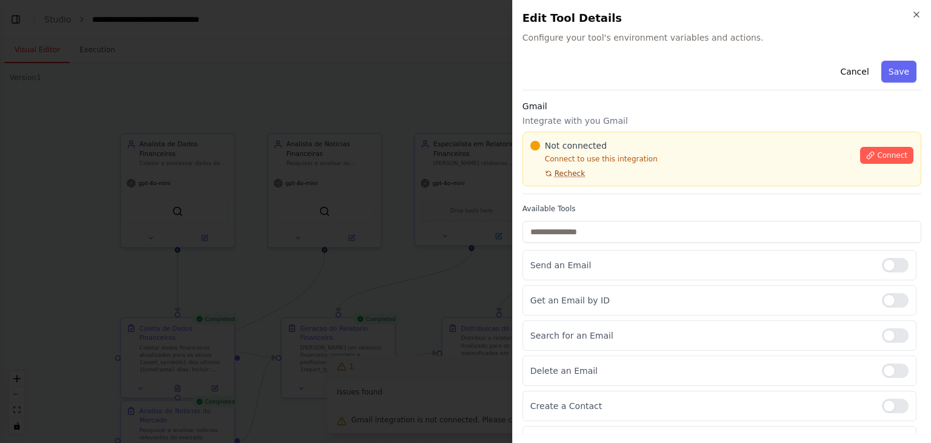
click at [571, 175] on span "Recheck" at bounding box center [570, 174] width 30 height 10
click at [888, 158] on span "Connect" at bounding box center [892, 155] width 30 height 10
click at [396, 175] on div at bounding box center [465, 221] width 931 height 443
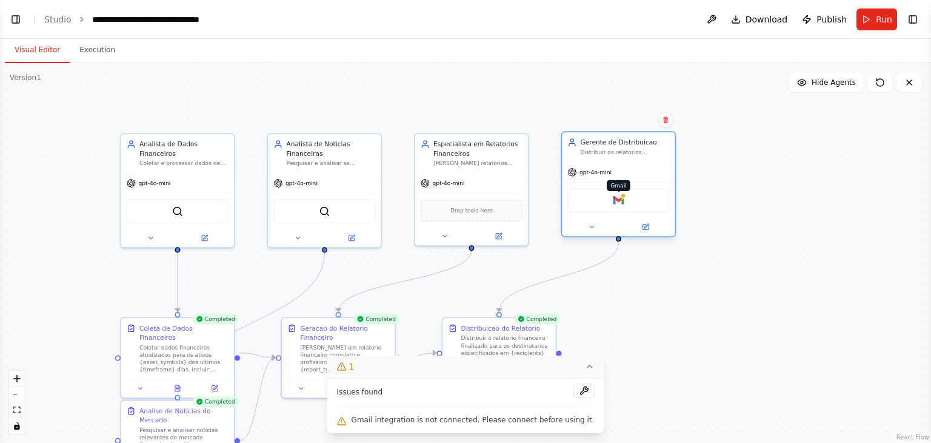
click at [617, 204] on img at bounding box center [618, 200] width 11 height 11
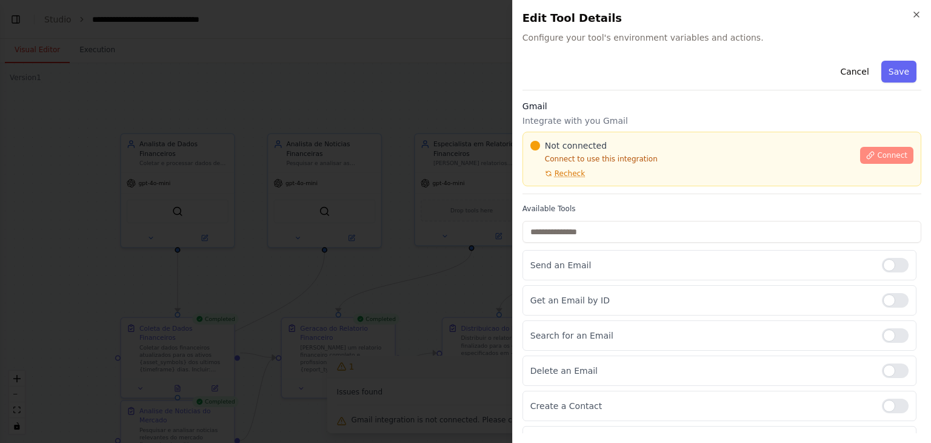
click at [875, 160] on button "Connect" at bounding box center [886, 155] width 53 height 17
click at [675, 101] on h3 "Gmail" at bounding box center [722, 106] width 399 height 12
click at [683, 98] on div "Cancel Save Gmail Integrate with you Gmail Not connected Connect to use this in…" at bounding box center [722, 309] width 399 height 506
click at [690, 93] on div "Cancel Save Gmail Integrate with you Gmail Not connected Connect to use this in…" at bounding box center [722, 309] width 399 height 506
click at [666, 92] on div "Cancel Save Gmail Integrate with you Gmail Not connected Connect to use this in…" at bounding box center [722, 309] width 399 height 506
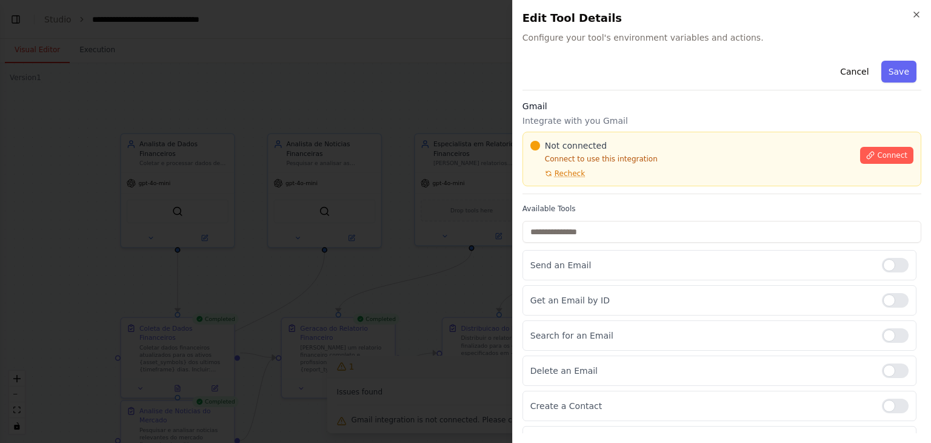
click at [678, 98] on div "Cancel Save Gmail Integrate with you Gmail Not connected Connect to use this in…" at bounding box center [722, 309] width 399 height 506
click at [692, 50] on div "Close Edit Tool Details Configure your tool's environment variables and actions…" at bounding box center [721, 221] width 419 height 443
click at [606, 30] on div "Edit Tool Details Configure your tool's environment variables and actions." at bounding box center [722, 27] width 399 height 34
click at [662, 100] on h3 "Gmail" at bounding box center [722, 106] width 399 height 12
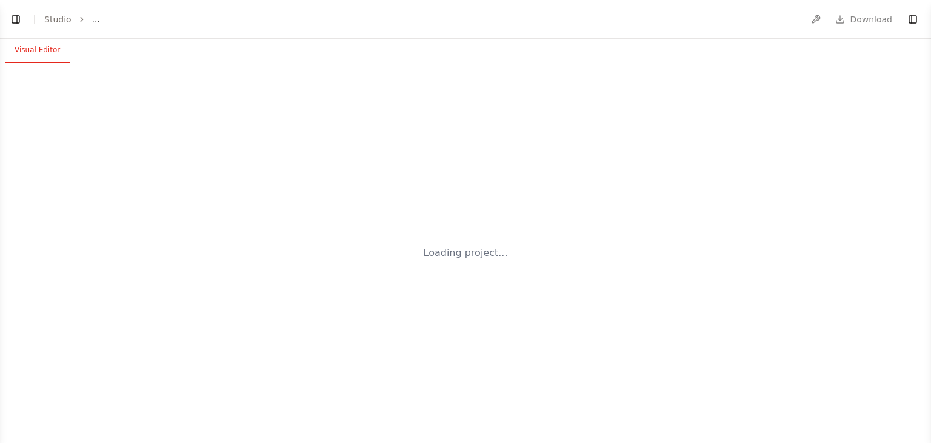
select select "****"
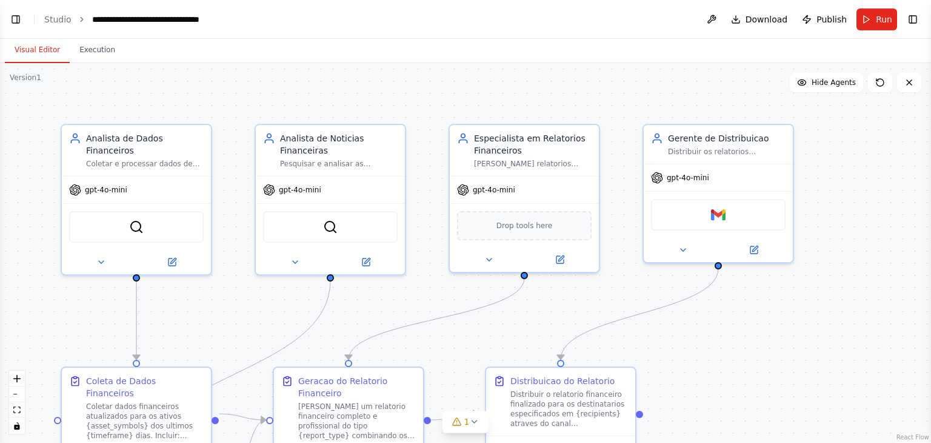
scroll to position [1541, 0]
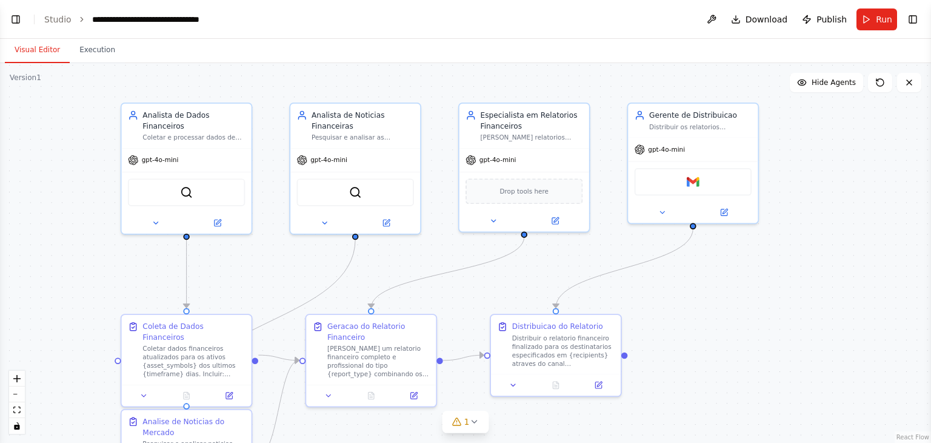
drag, startPoint x: 737, startPoint y: 358, endPoint x: 706, endPoint y: 311, distance: 55.7
click at [706, 311] on div ".deletable-edge-delete-btn { width: 20px; height: 20px; border: 0px solid #ffff…" at bounding box center [465, 253] width 931 height 380
click at [689, 180] on img at bounding box center [693, 179] width 13 height 13
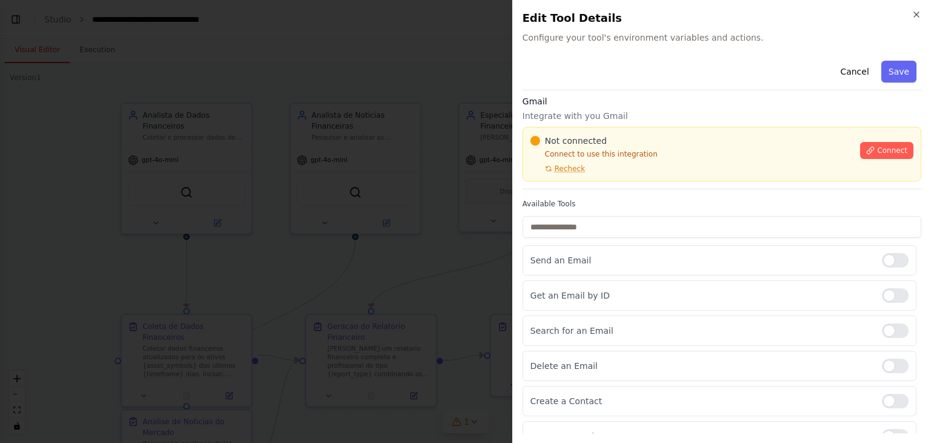
scroll to position [0, 0]
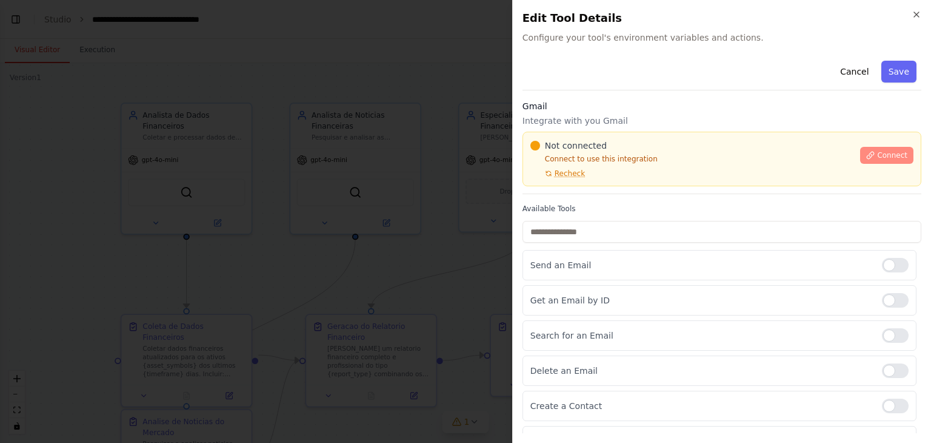
click at [898, 153] on button "Connect" at bounding box center [886, 155] width 53 height 17
click at [685, 100] on h3 "Gmail" at bounding box center [722, 106] width 399 height 12
click at [681, 100] on h3 "Gmail" at bounding box center [722, 106] width 399 height 12
click at [636, 51] on div "Close Edit Tool Details Configure your tool's environment variables and actions…" at bounding box center [721, 221] width 419 height 443
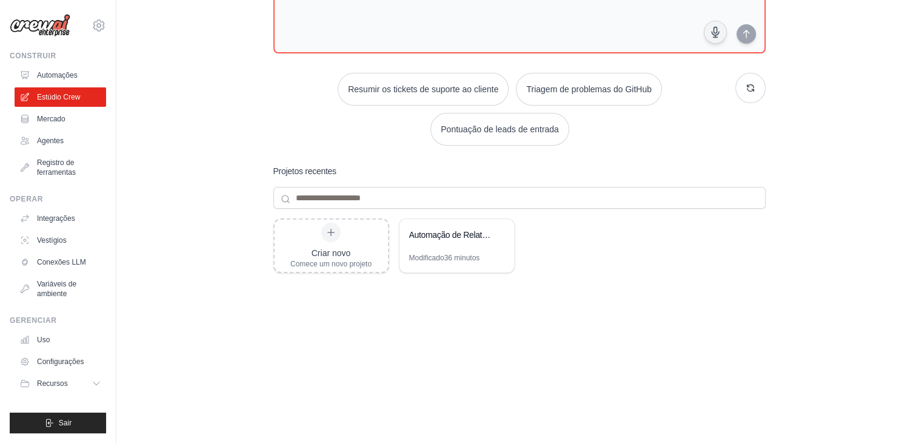
scroll to position [163, 0]
click at [449, 224] on div "Automação de Relatórios Financeiros" at bounding box center [457, 235] width 115 height 34
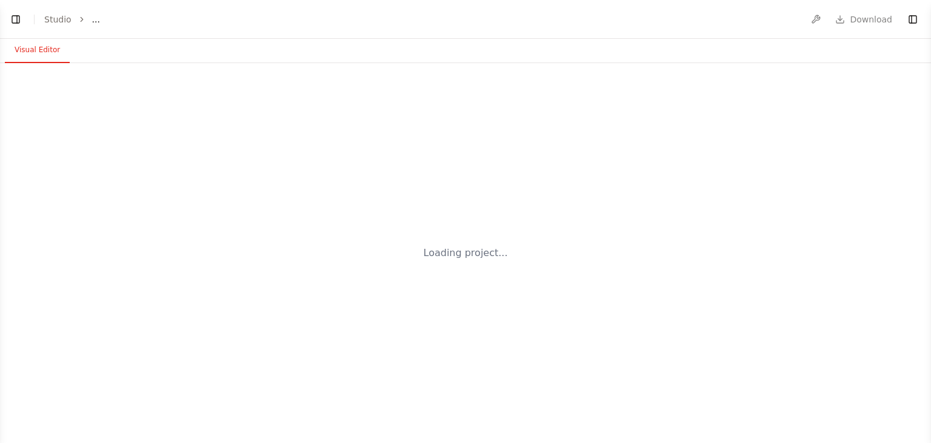
select select "****"
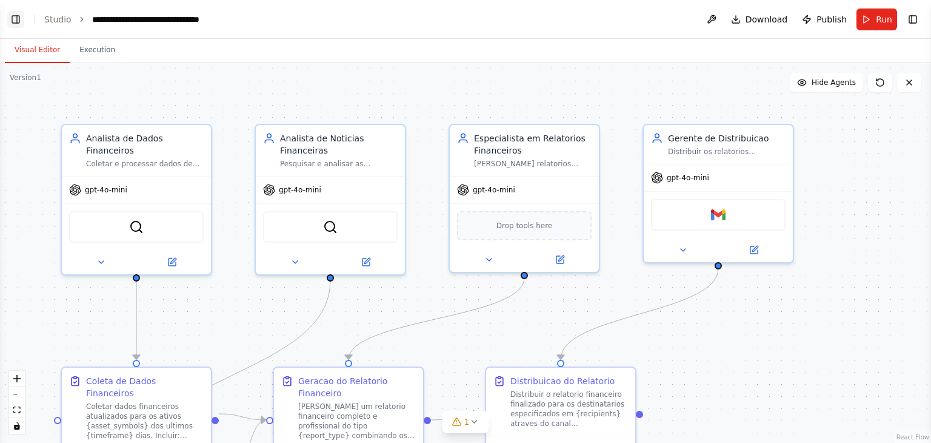
scroll to position [1551, 0]
click at [10, 20] on button "Toggle Left Sidebar" at bounding box center [15, 19] width 17 height 17
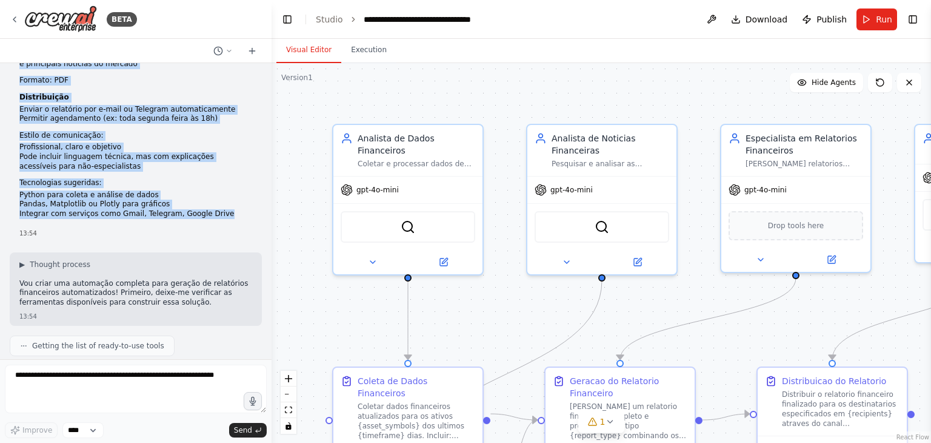
scroll to position [0, 0]
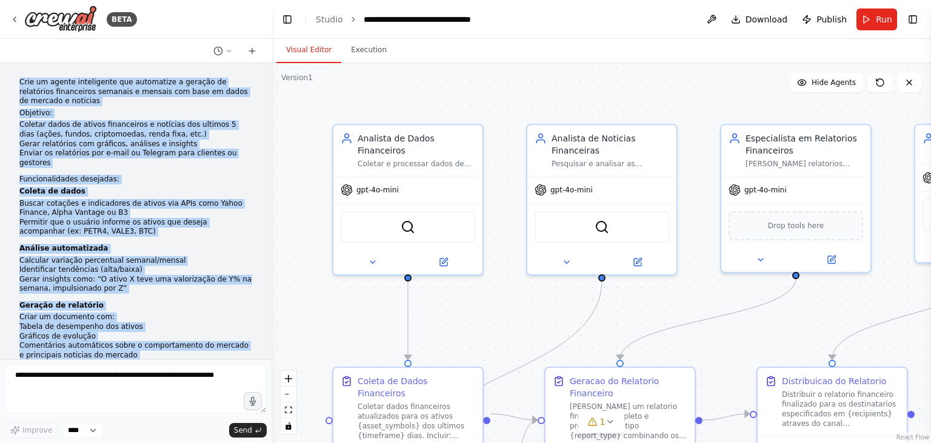
drag, startPoint x: 220, startPoint y: 204, endPoint x: 15, endPoint y: 83, distance: 238.1
click at [15, 83] on div "Crie um agente inteligente que automatize a geração de relatórios financeiros s…" at bounding box center [136, 303] width 252 height 461
copy div "Crie um agente inteligente que automatize a geração de relatórios financeiros s…"
